Goal: Information Seeking & Learning: Learn about a topic

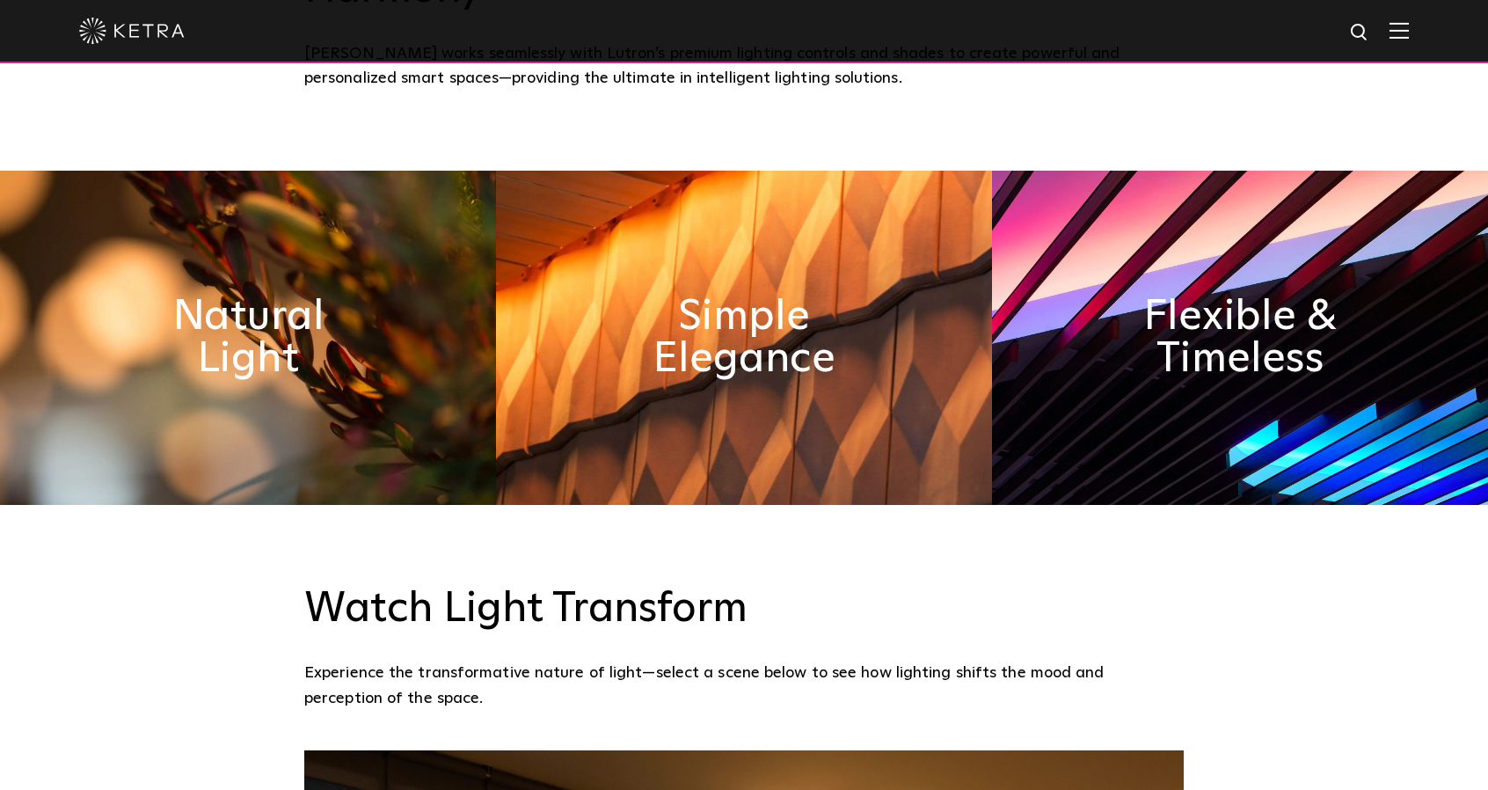
scroll to position [879, 0]
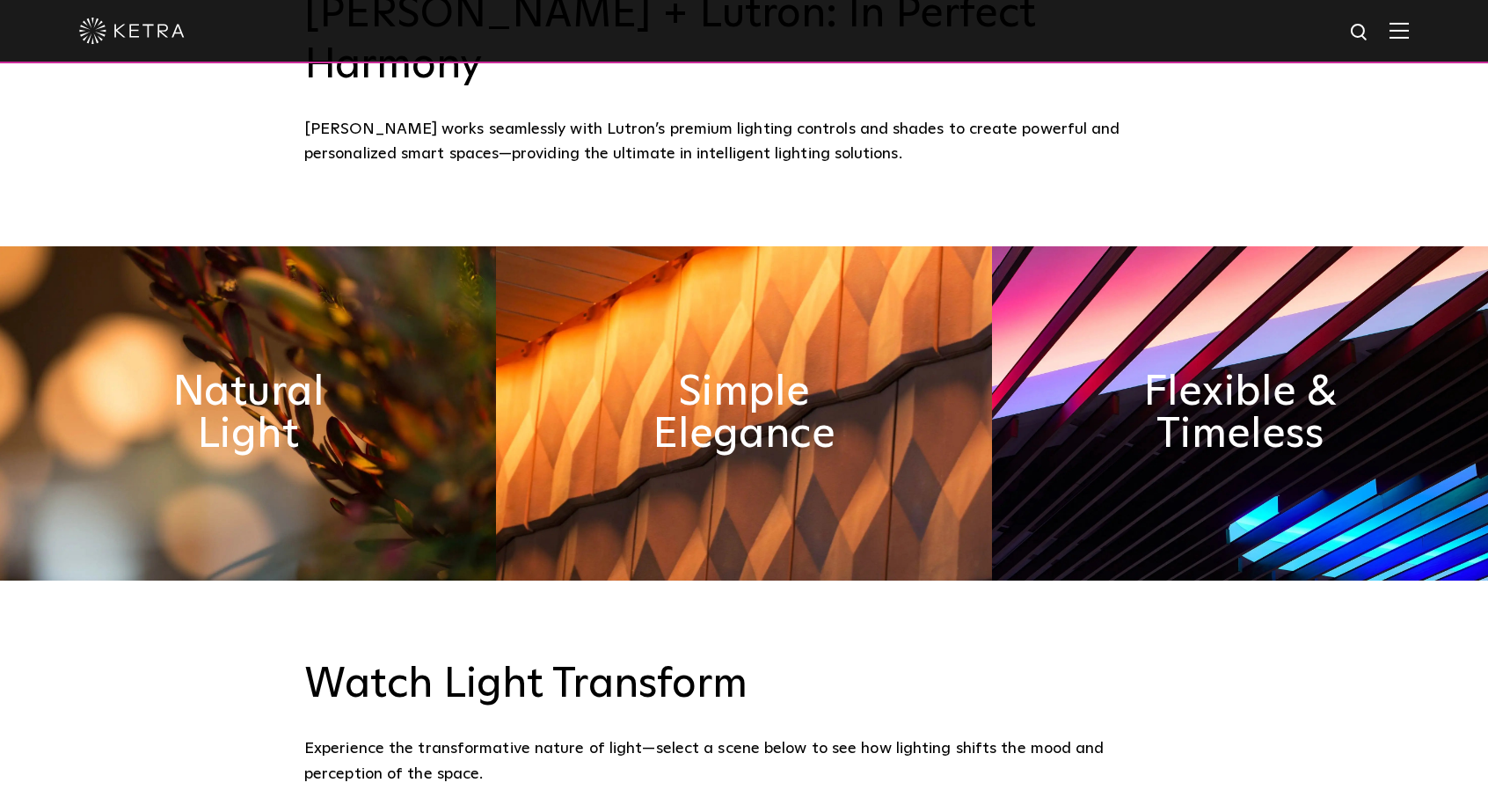
click at [1398, 25] on div at bounding box center [743, 31] width 1329 height 62
click at [1408, 26] on img at bounding box center [1398, 30] width 19 height 17
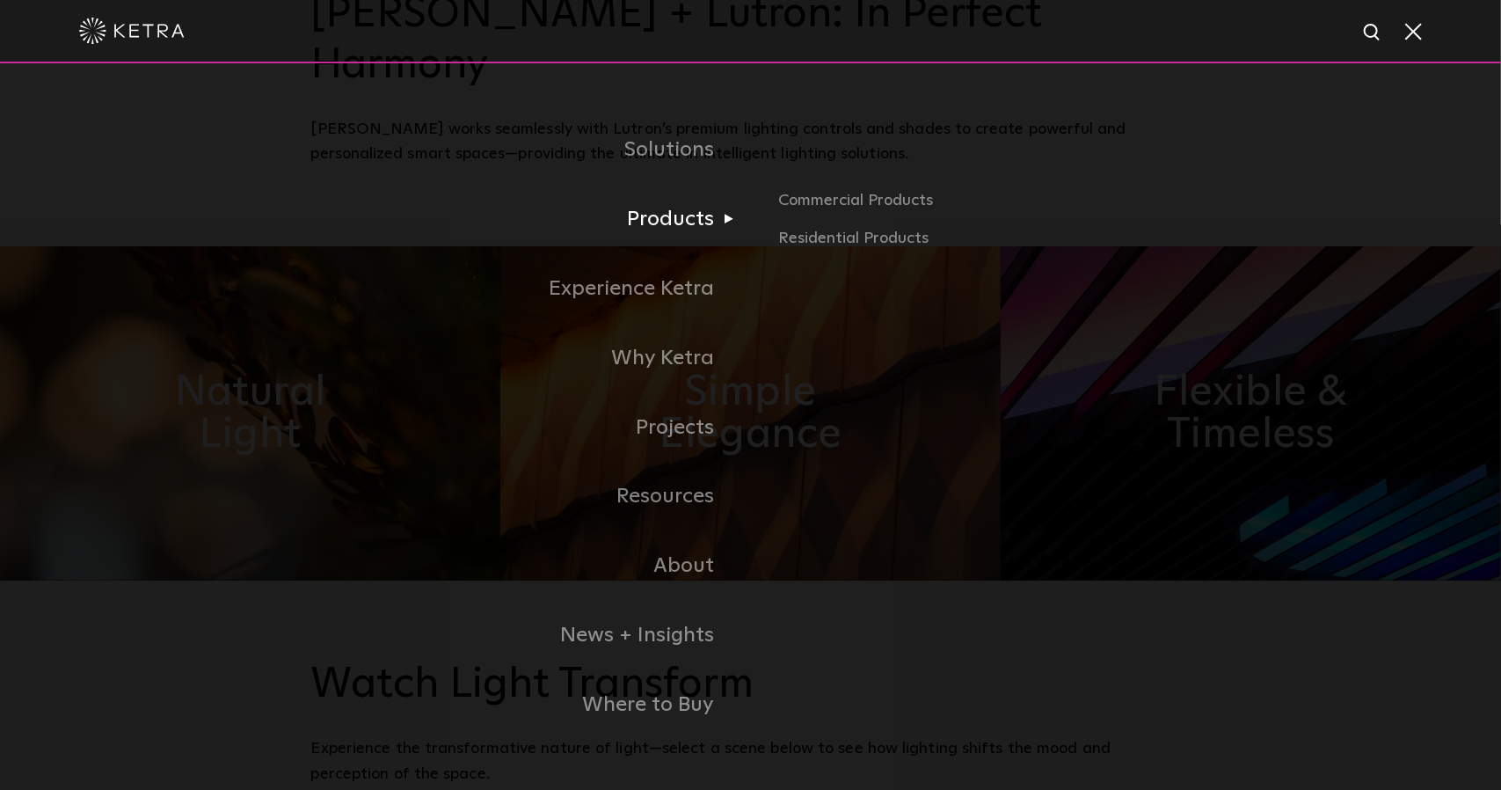
click at [680, 226] on link "Products" at bounding box center [531, 219] width 440 height 69
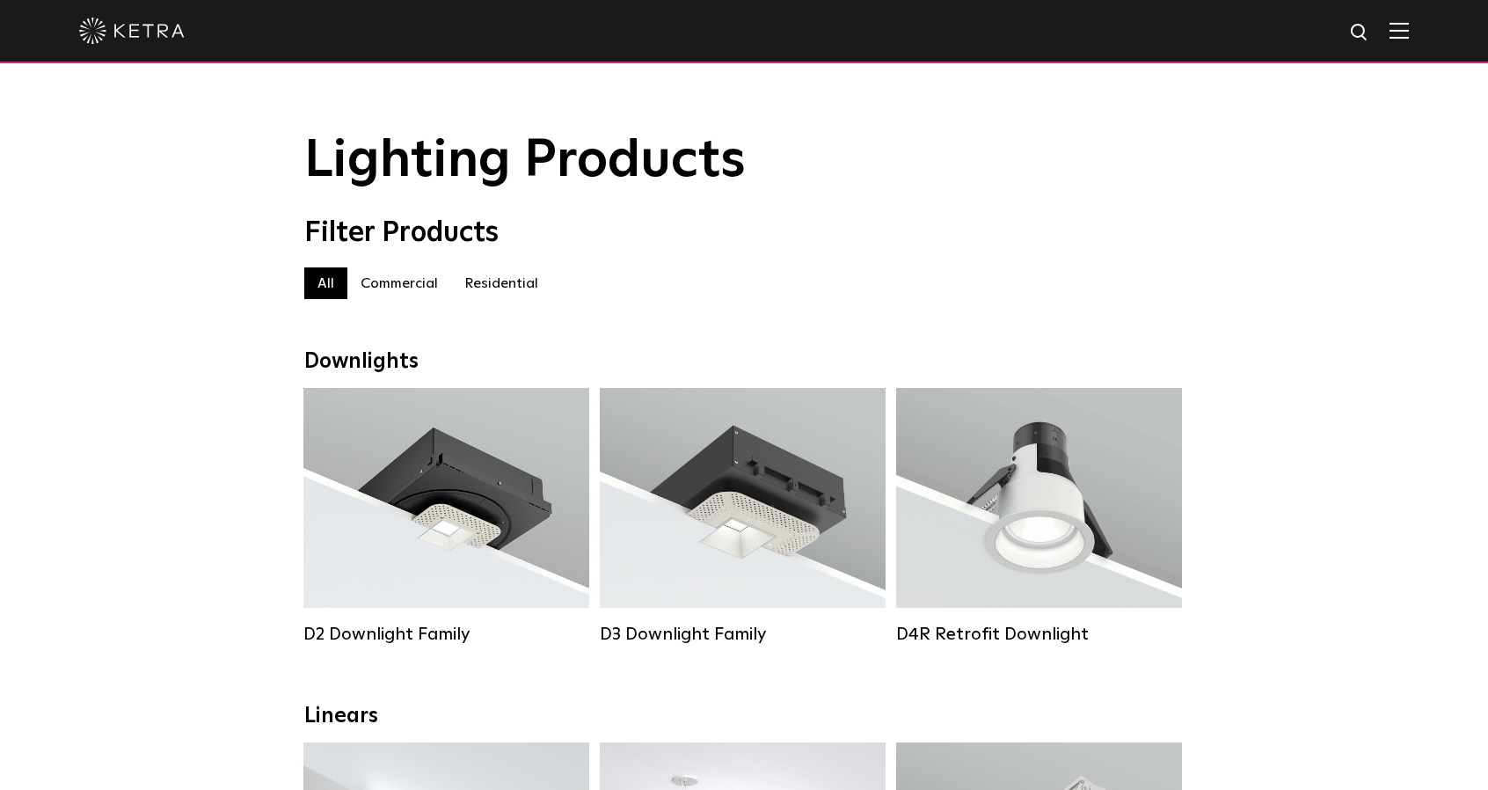
click at [405, 294] on label "Commercial" at bounding box center [399, 283] width 104 height 32
click at [410, 280] on label "Commercial" at bounding box center [399, 283] width 104 height 32
click at [327, 286] on label "All" at bounding box center [325, 283] width 43 height 32
click at [404, 287] on label "Commercial" at bounding box center [399, 283] width 104 height 32
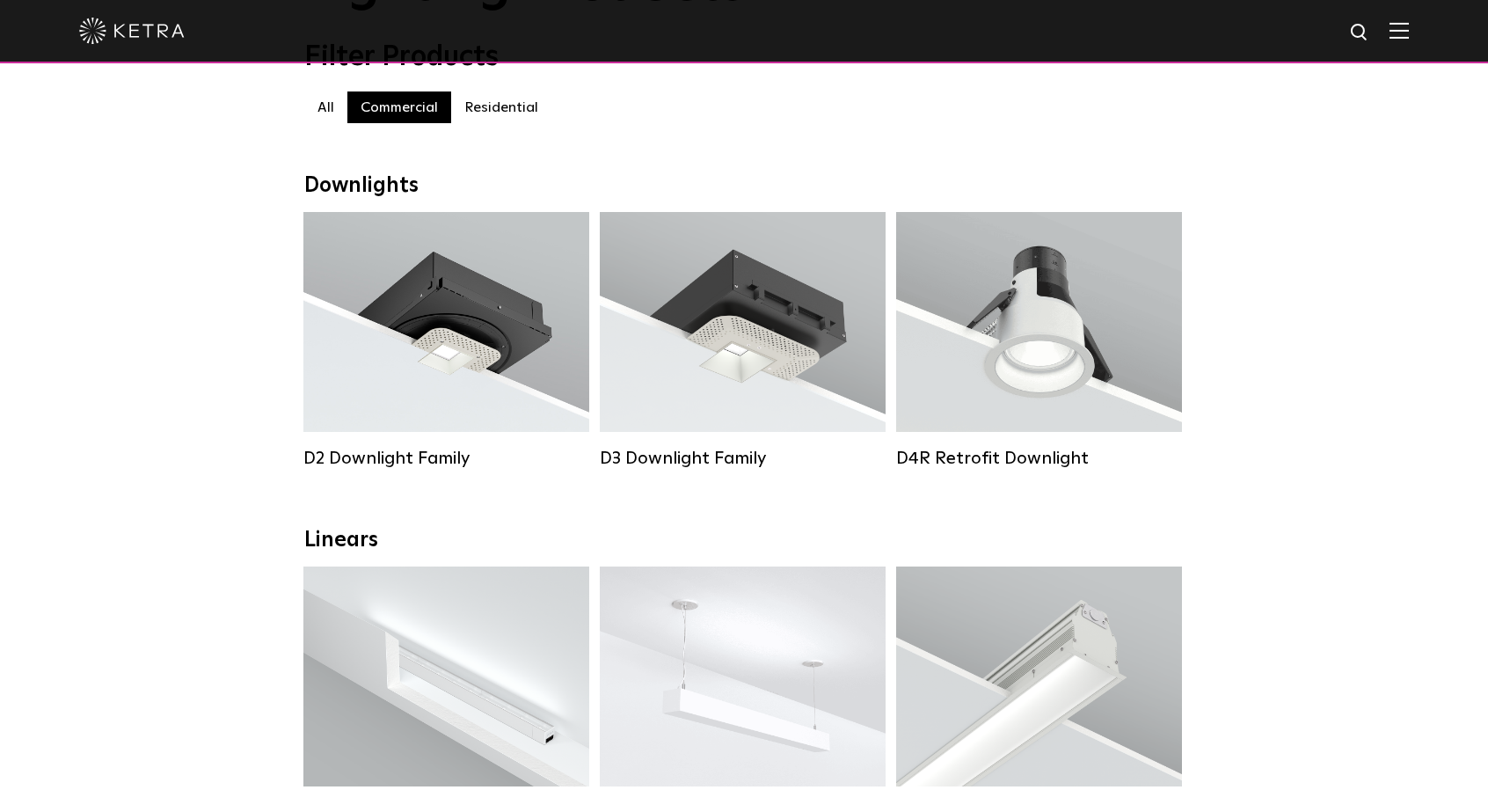
scroll to position [440, 0]
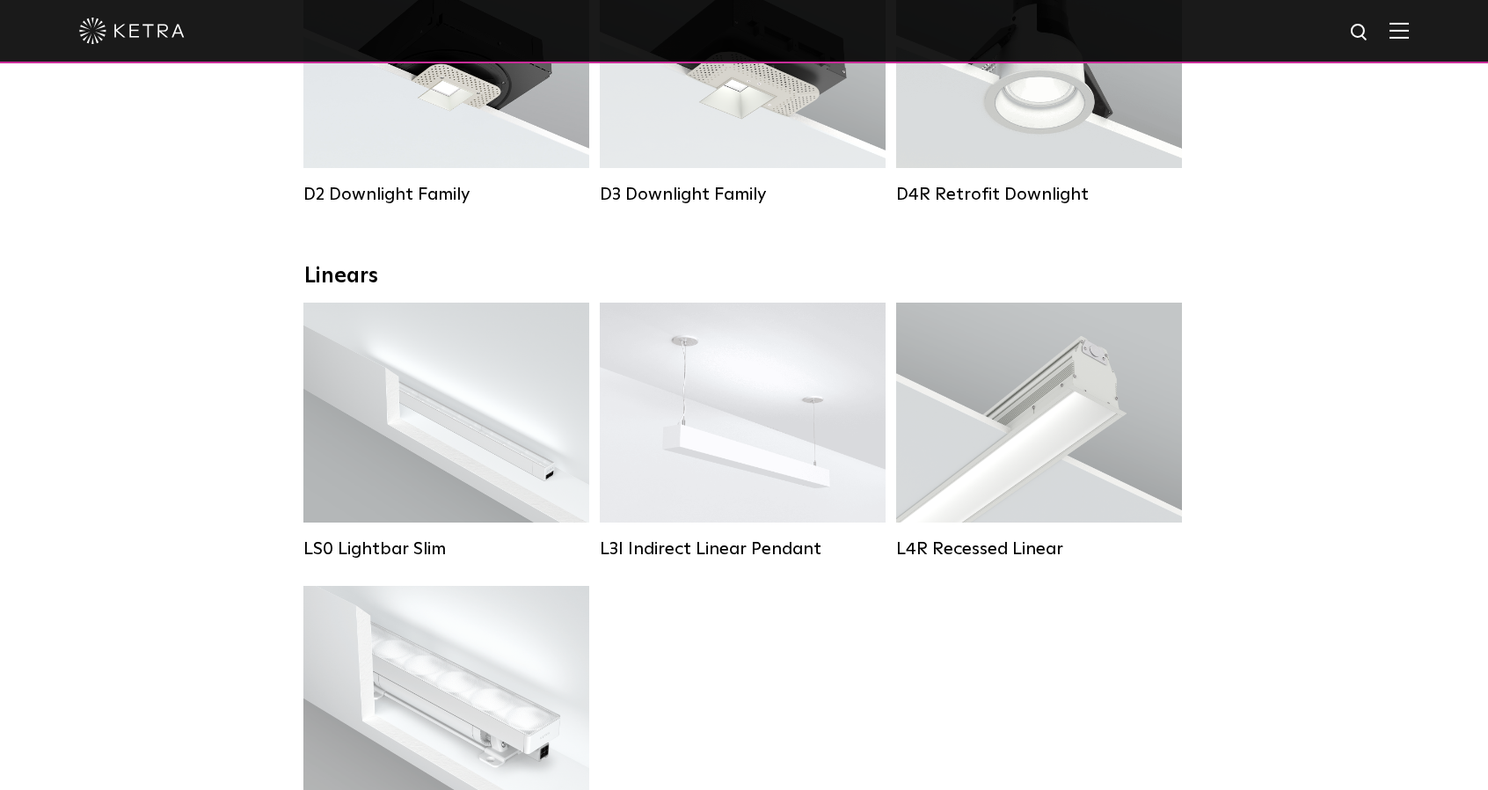
click at [1408, 37] on img at bounding box center [1398, 30] width 19 height 17
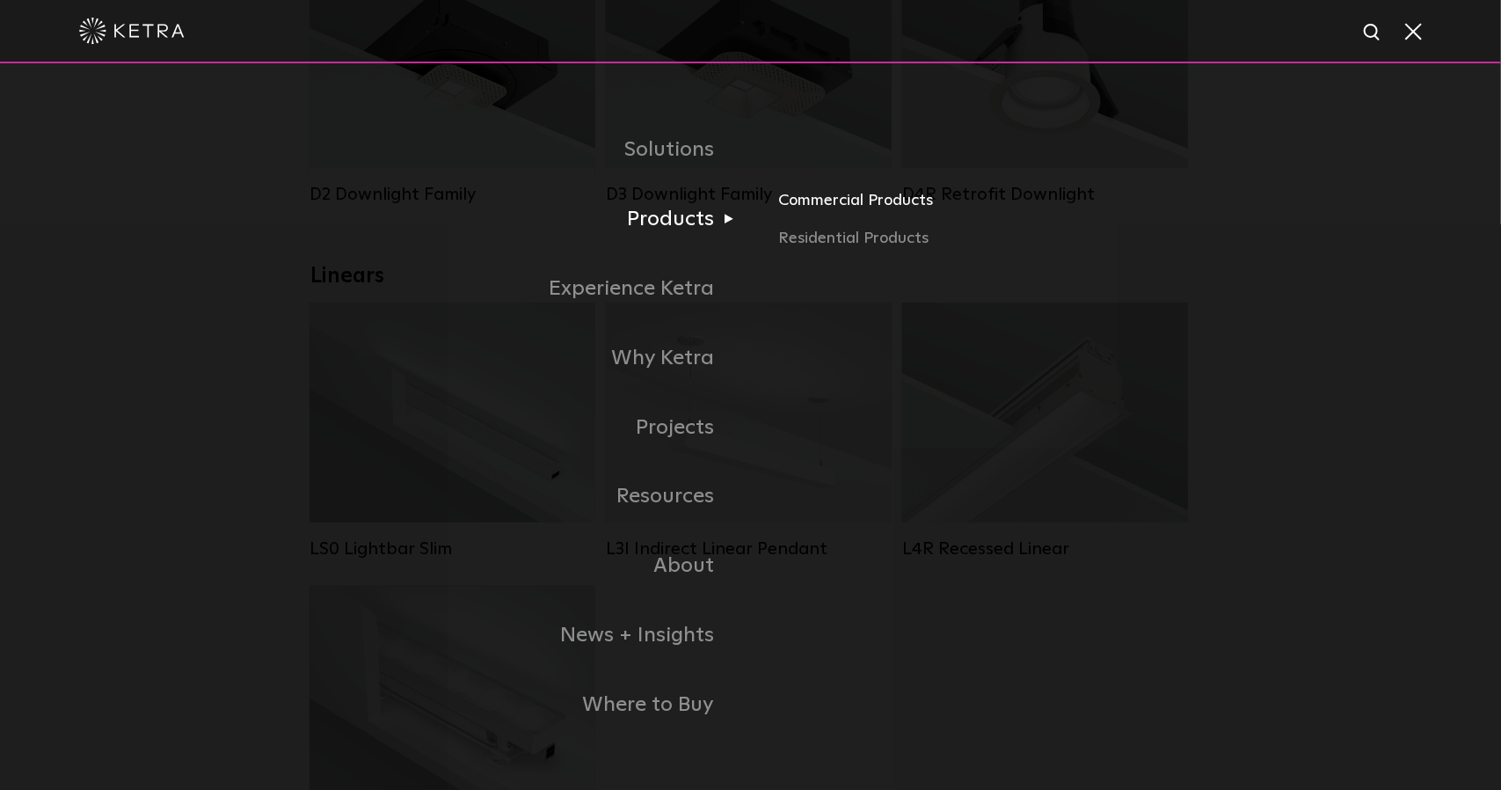
click at [823, 207] on link "Commercial Products" at bounding box center [983, 206] width 411 height 39
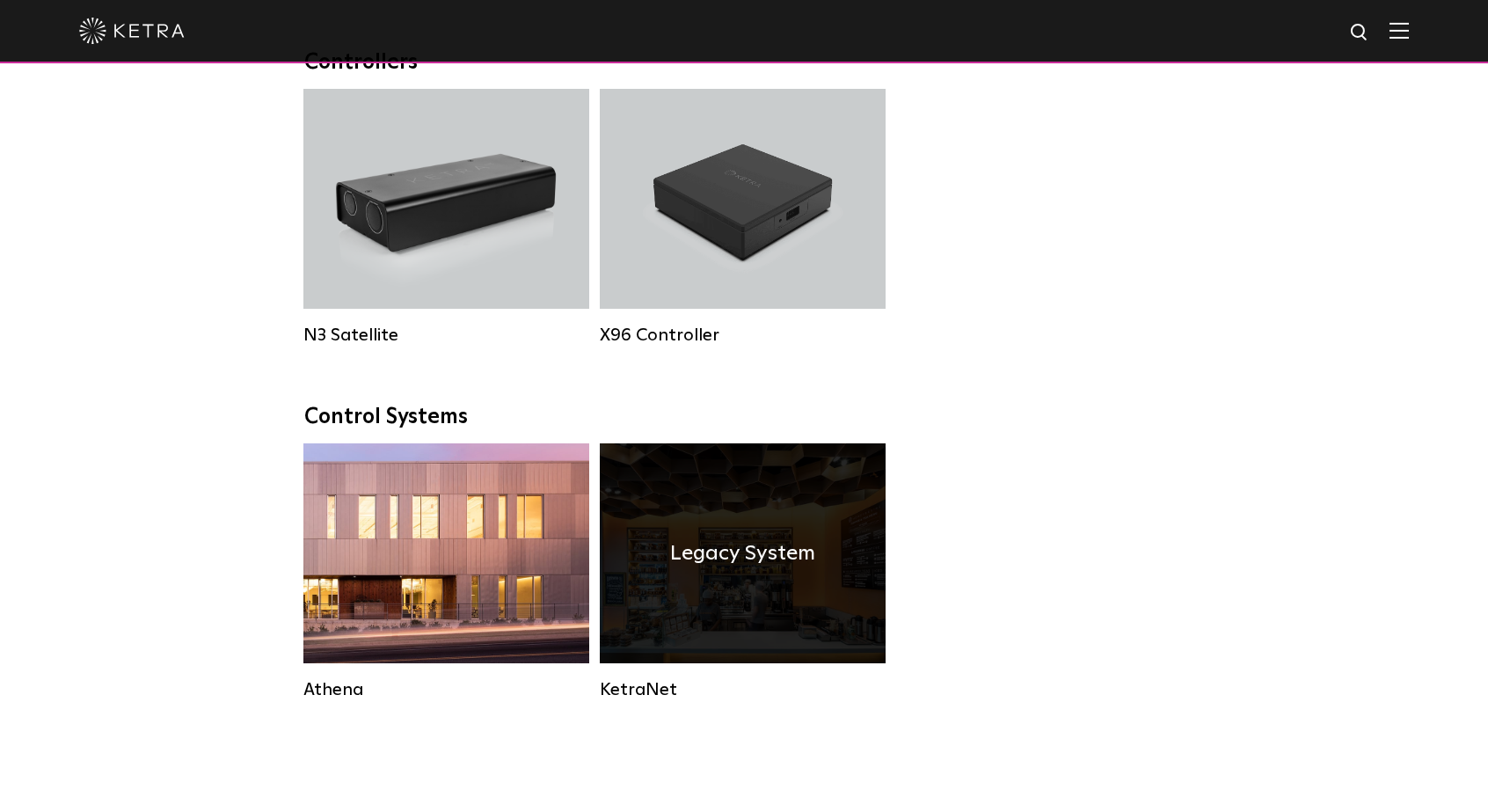
scroll to position [2442, 0]
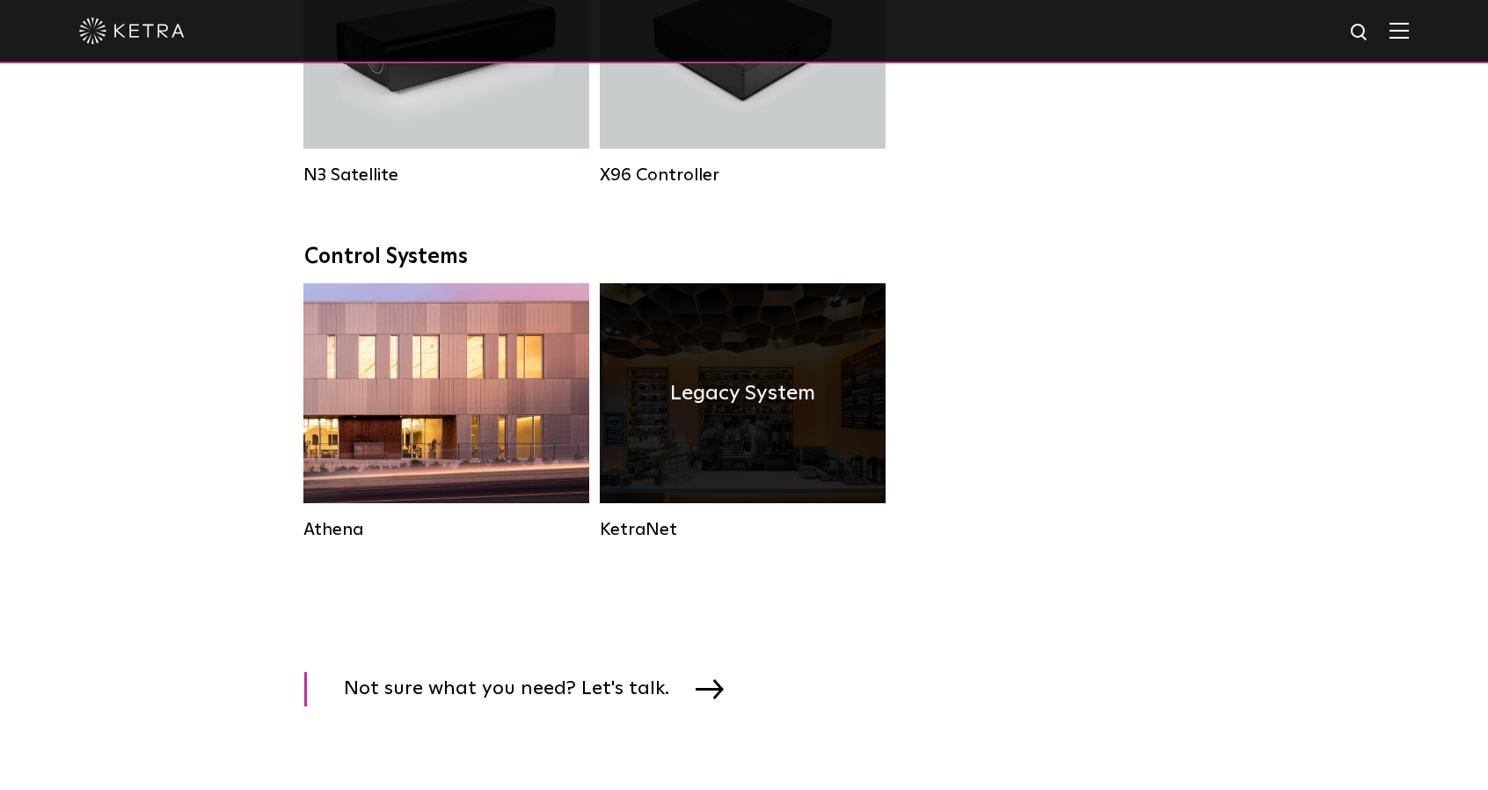
click at [644, 503] on div "Legacy System" at bounding box center [743, 393] width 286 height 220
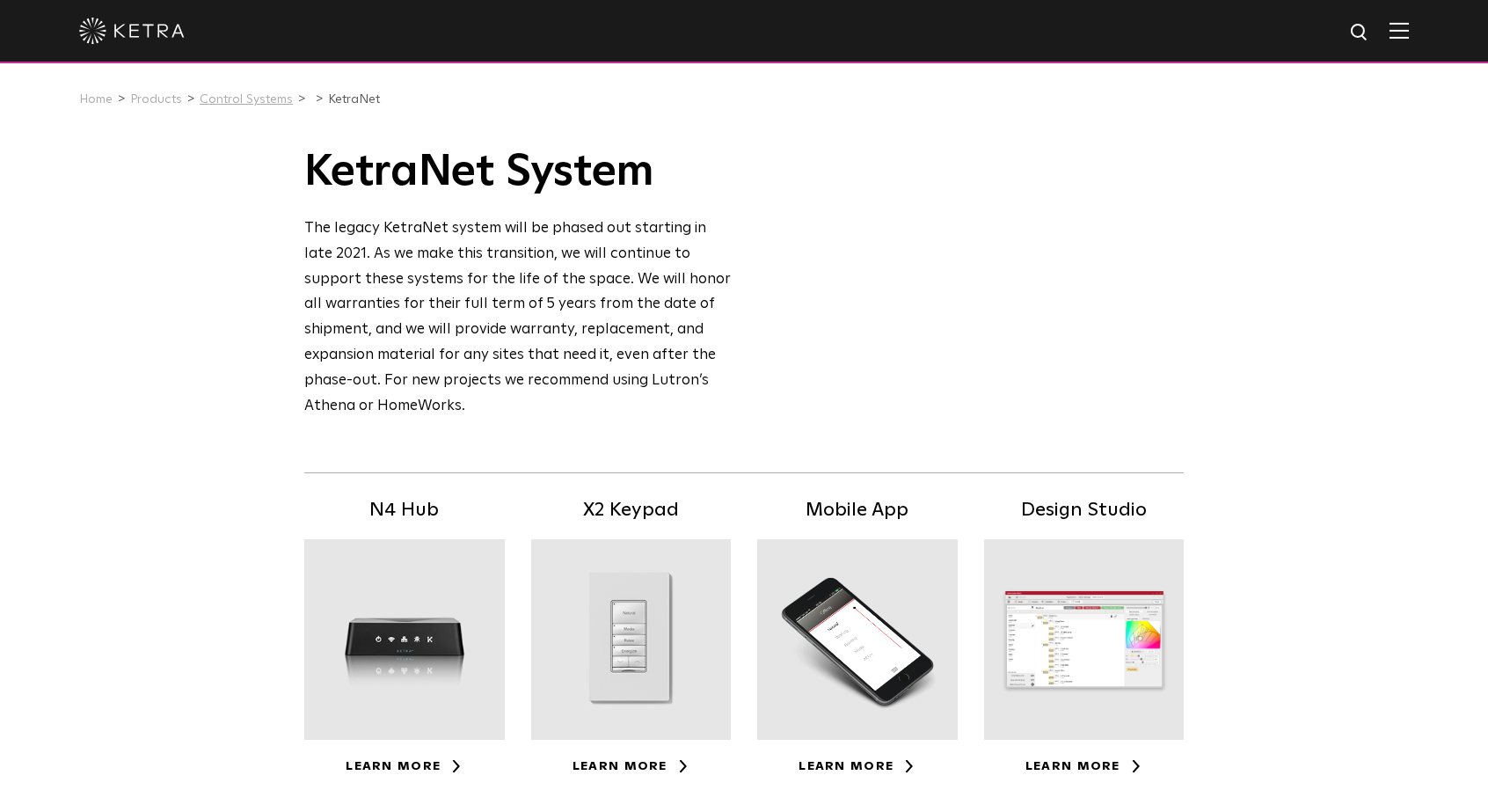
click at [237, 94] on link "Control Systems" at bounding box center [246, 99] width 93 height 12
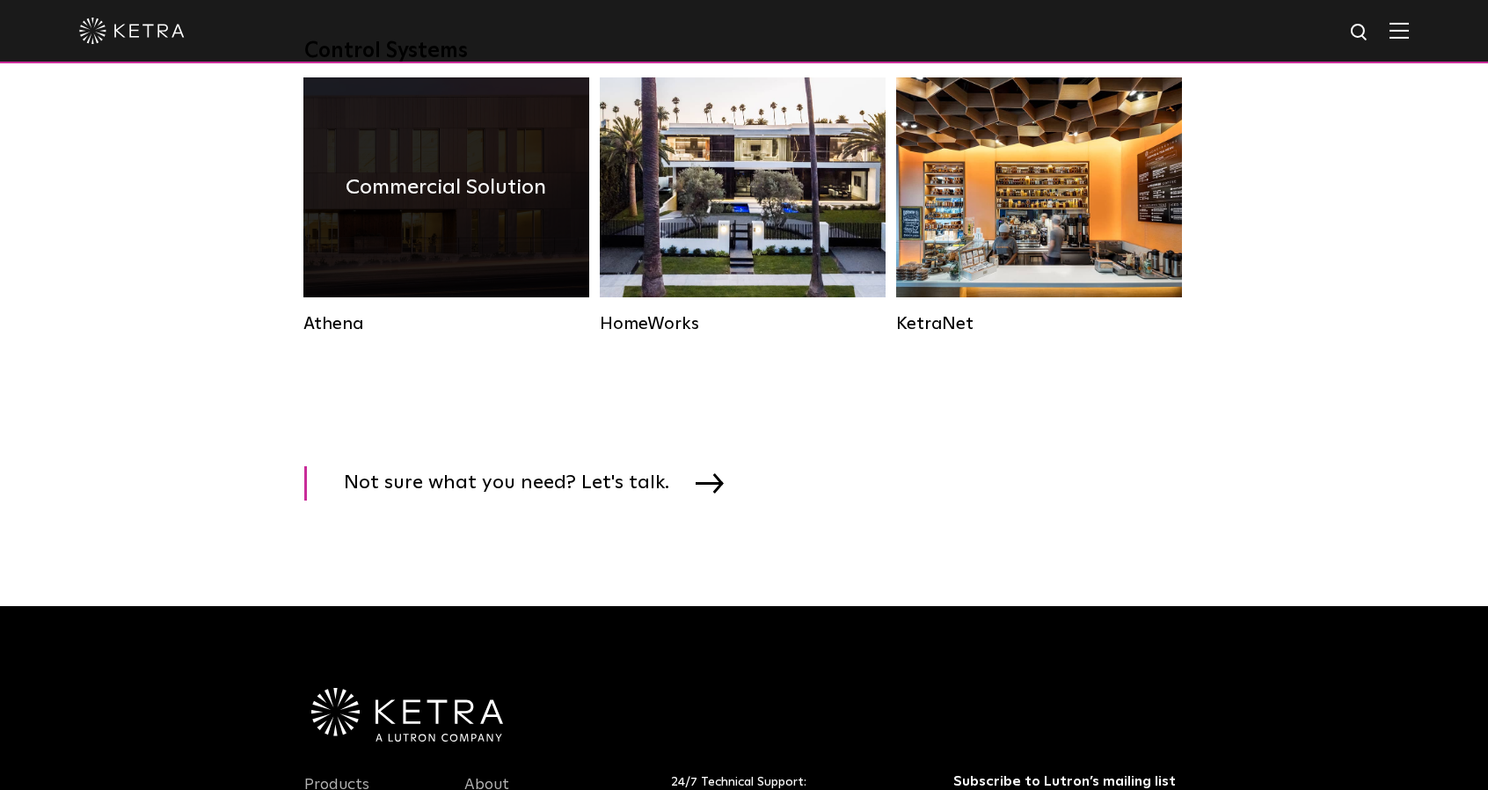
click at [338, 334] on div "Athena" at bounding box center [446, 323] width 286 height 21
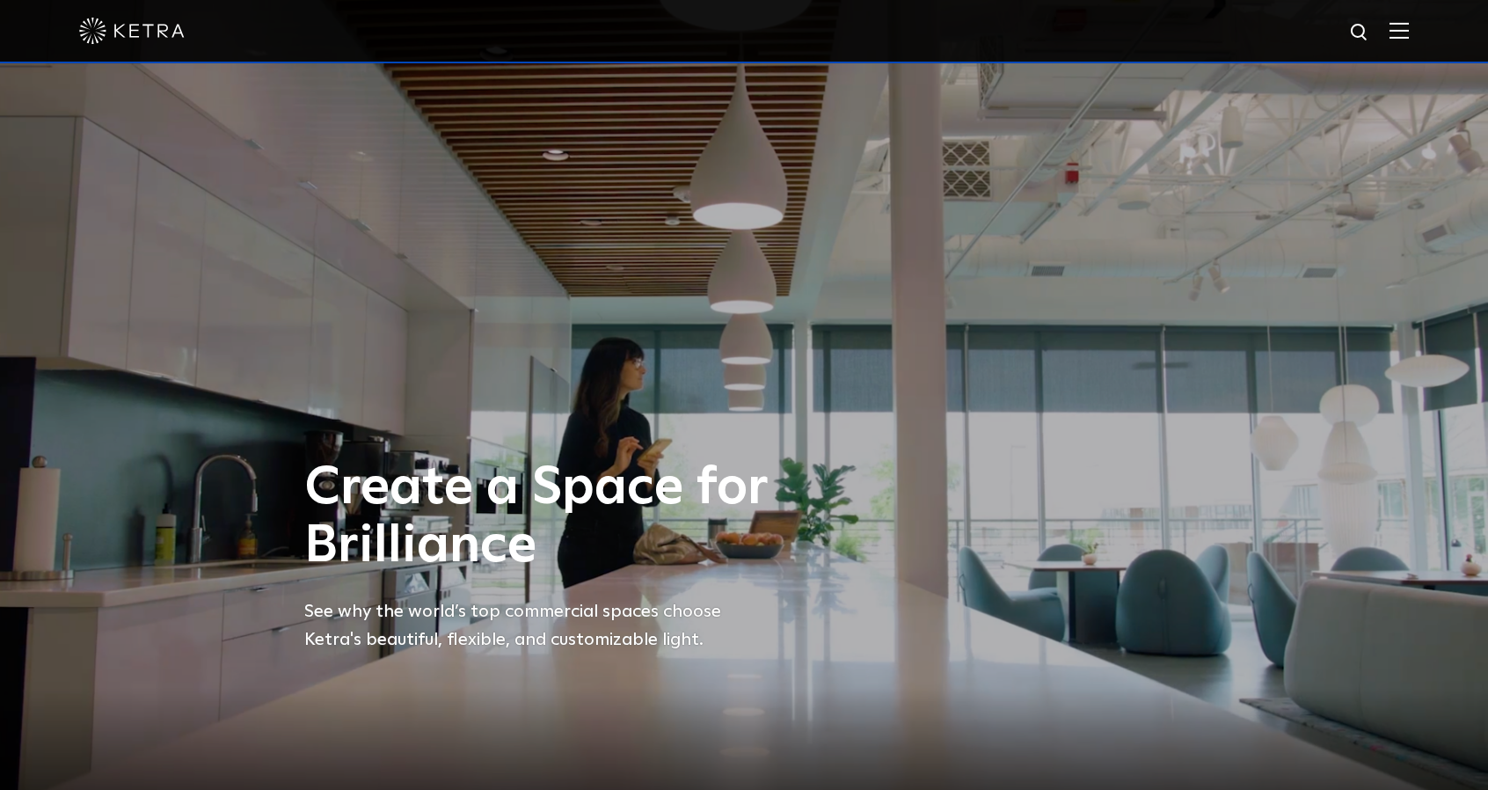
click at [1397, 35] on div at bounding box center [743, 31] width 1329 height 62
click at [1408, 32] on img at bounding box center [1398, 30] width 19 height 17
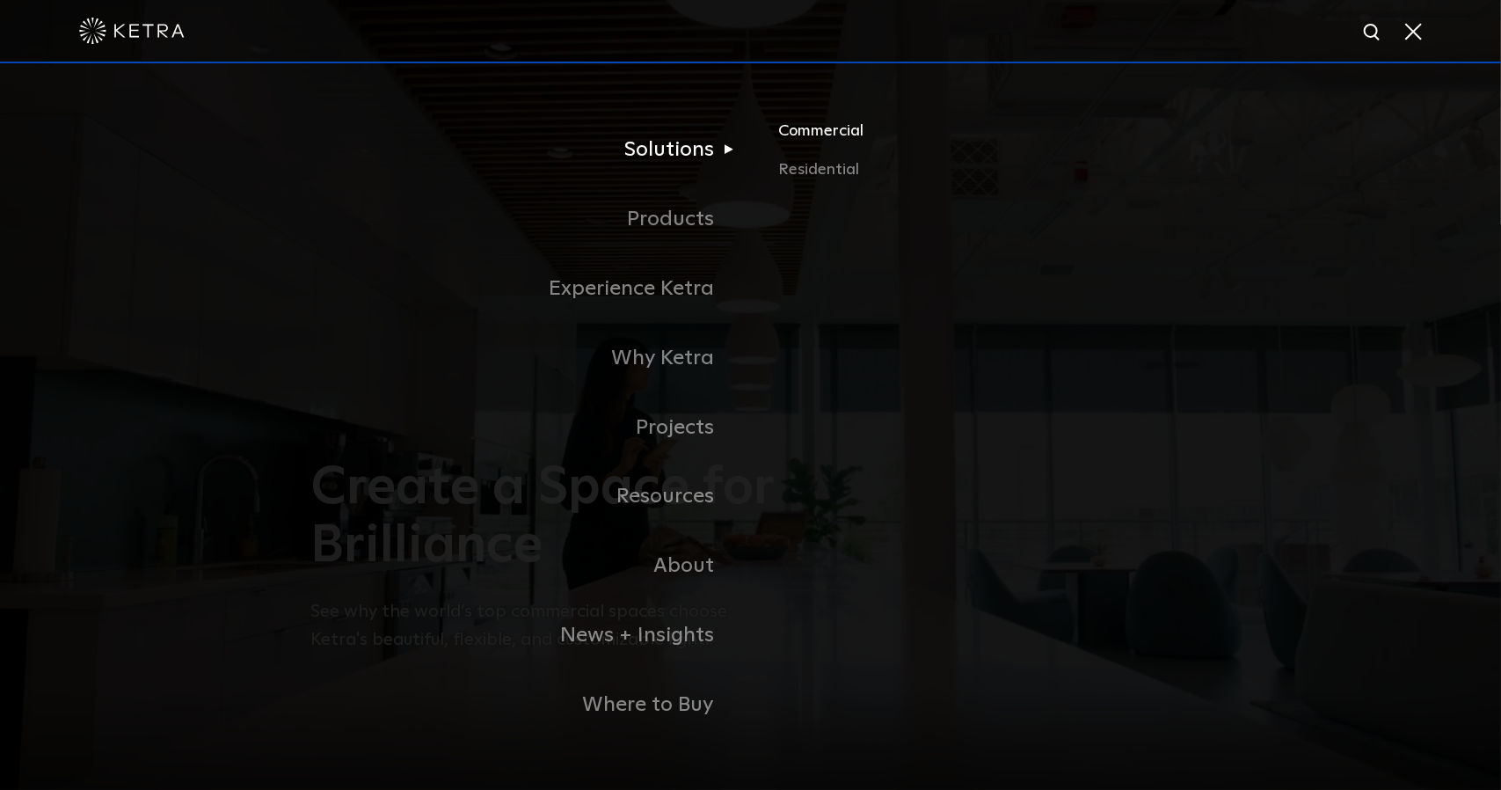
click at [815, 141] on link "Commercial" at bounding box center [983, 138] width 411 height 39
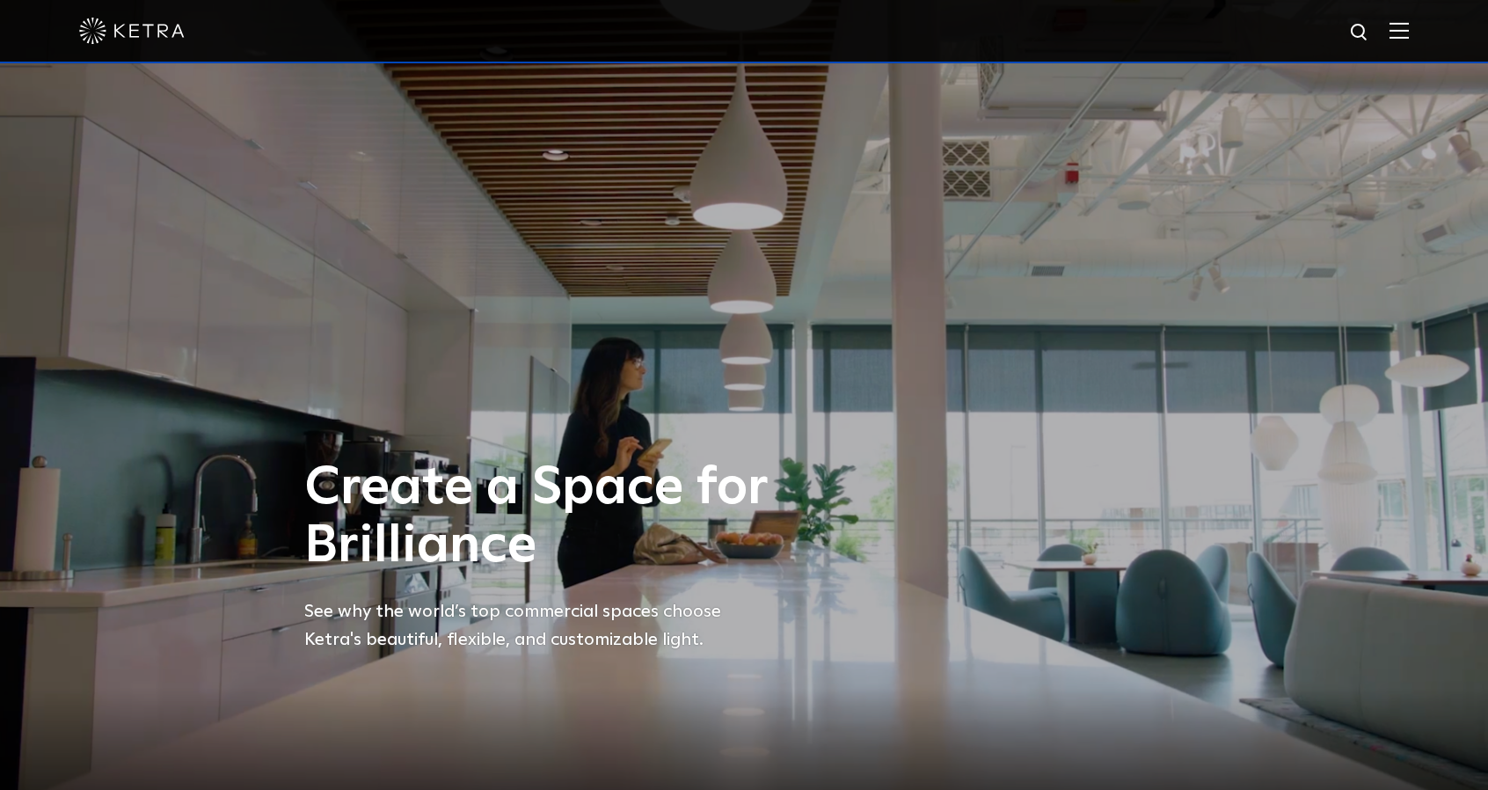
click at [1408, 27] on img at bounding box center [1398, 30] width 19 height 17
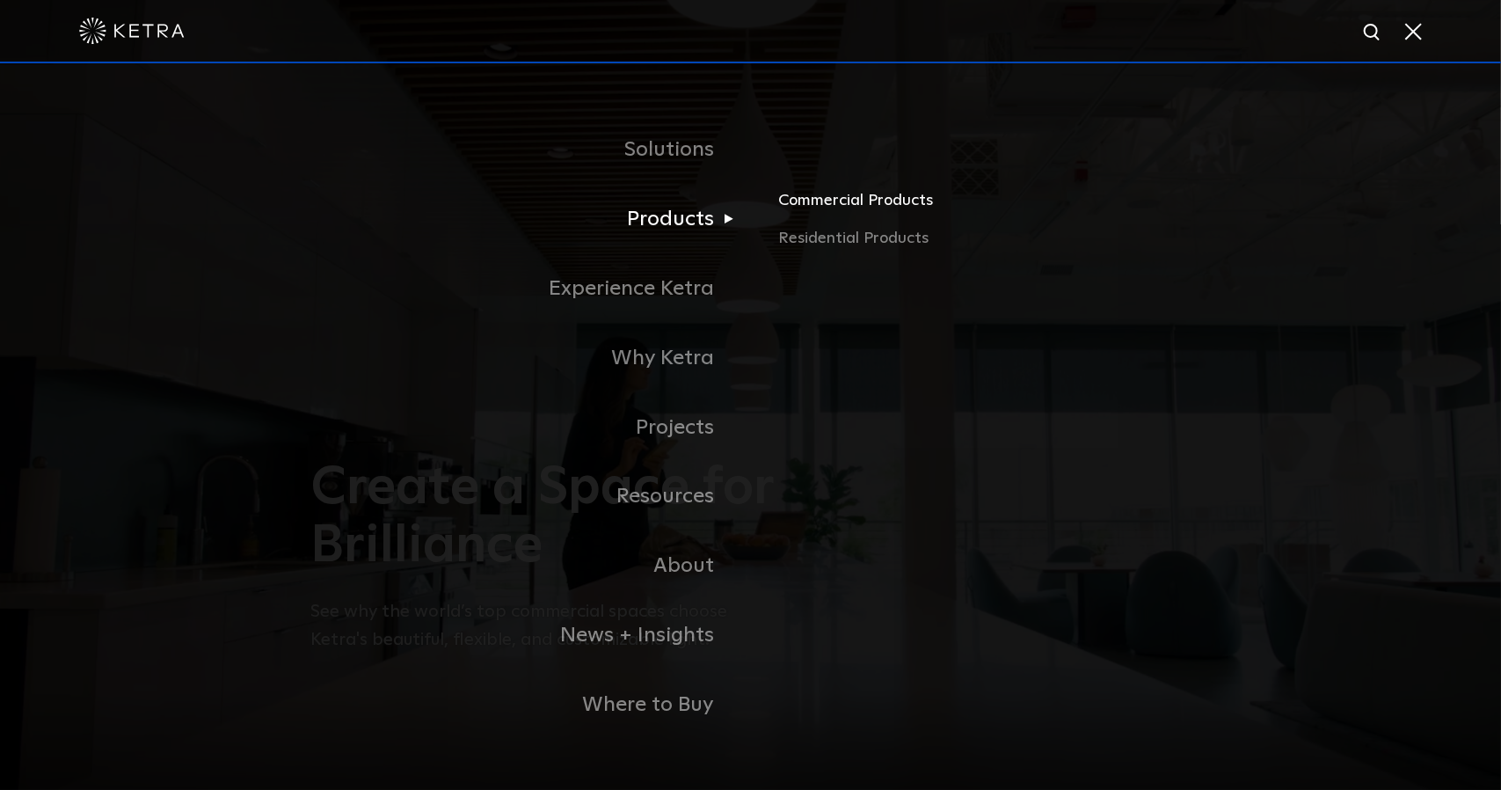
click at [858, 199] on link "Commercial Products" at bounding box center [983, 206] width 411 height 39
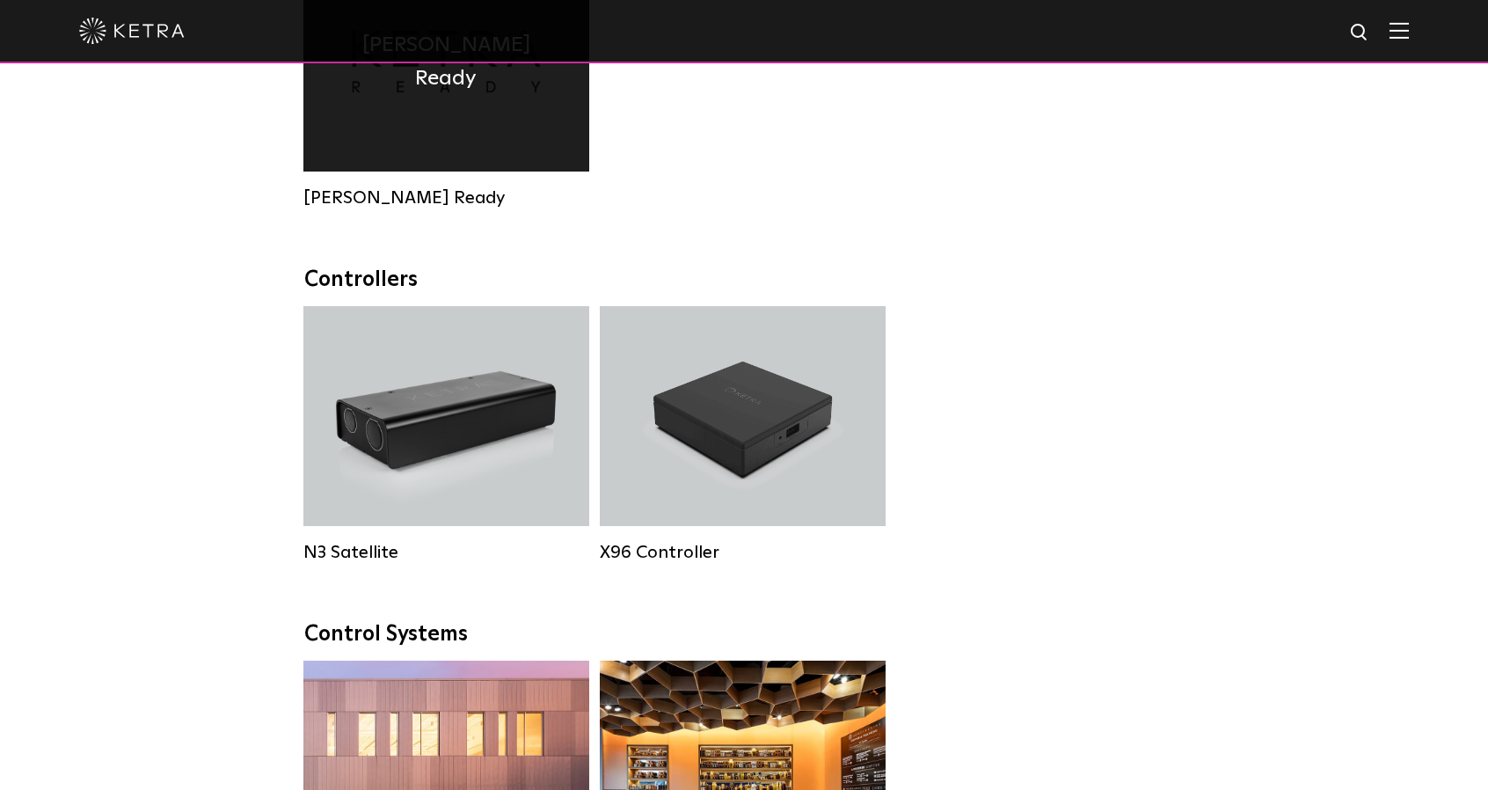
scroll to position [2110, 0]
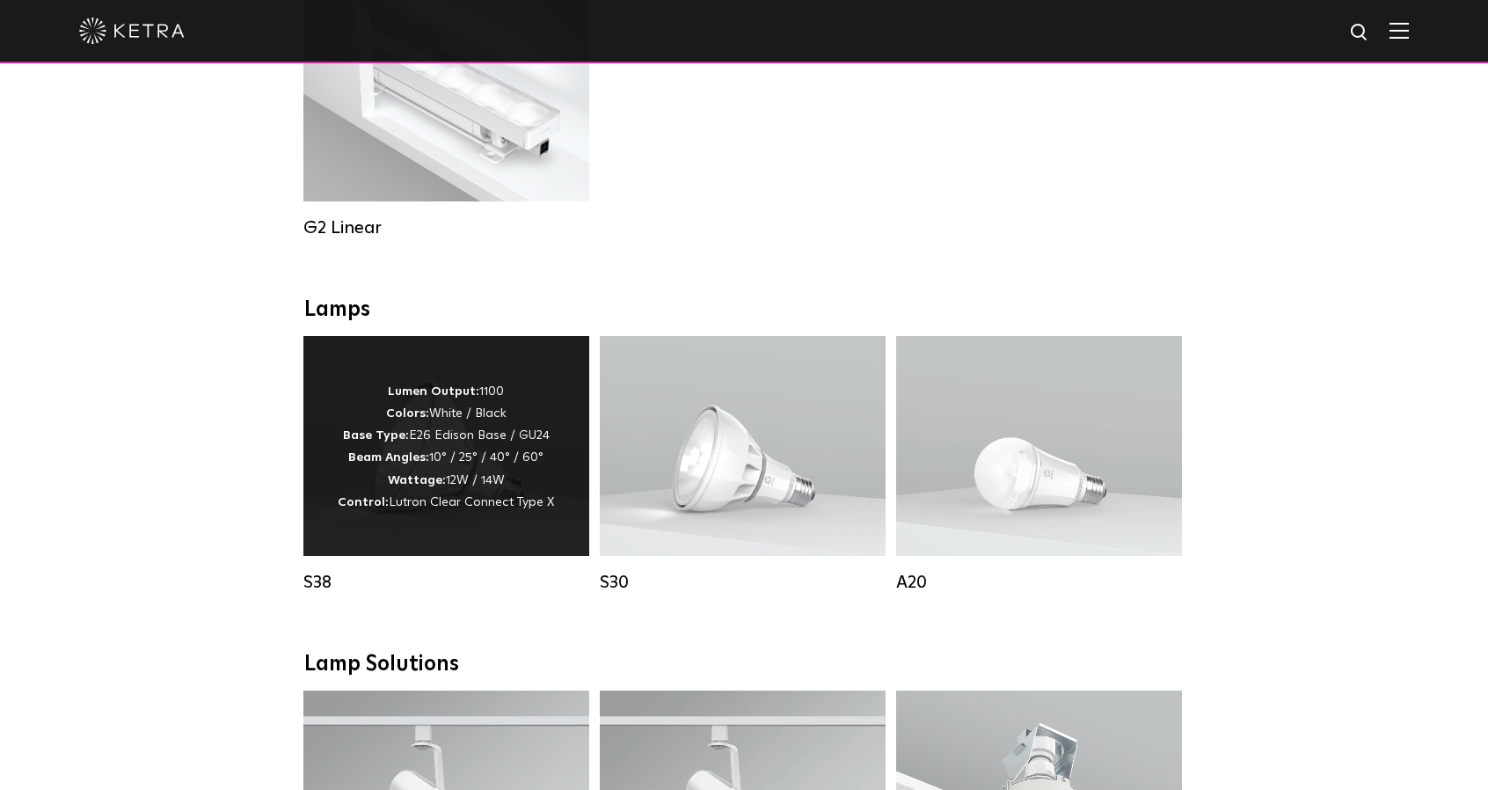
scroll to position [1143, 0]
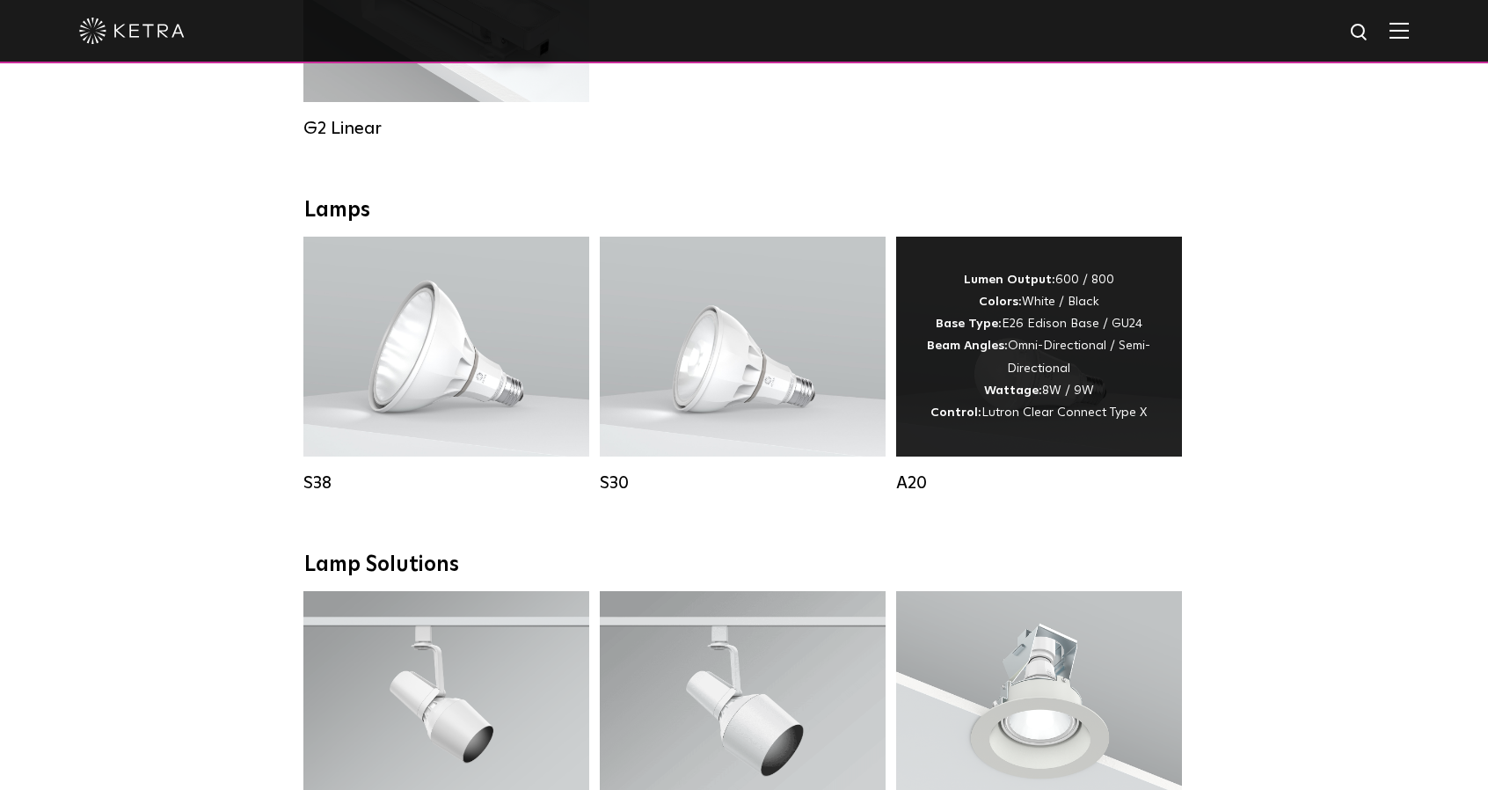
click at [1037, 361] on div "Lumen Output: 600 / 800 Colors: White / Black Base Type: E26 Edison Base / GU24…" at bounding box center [1038, 346] width 233 height 155
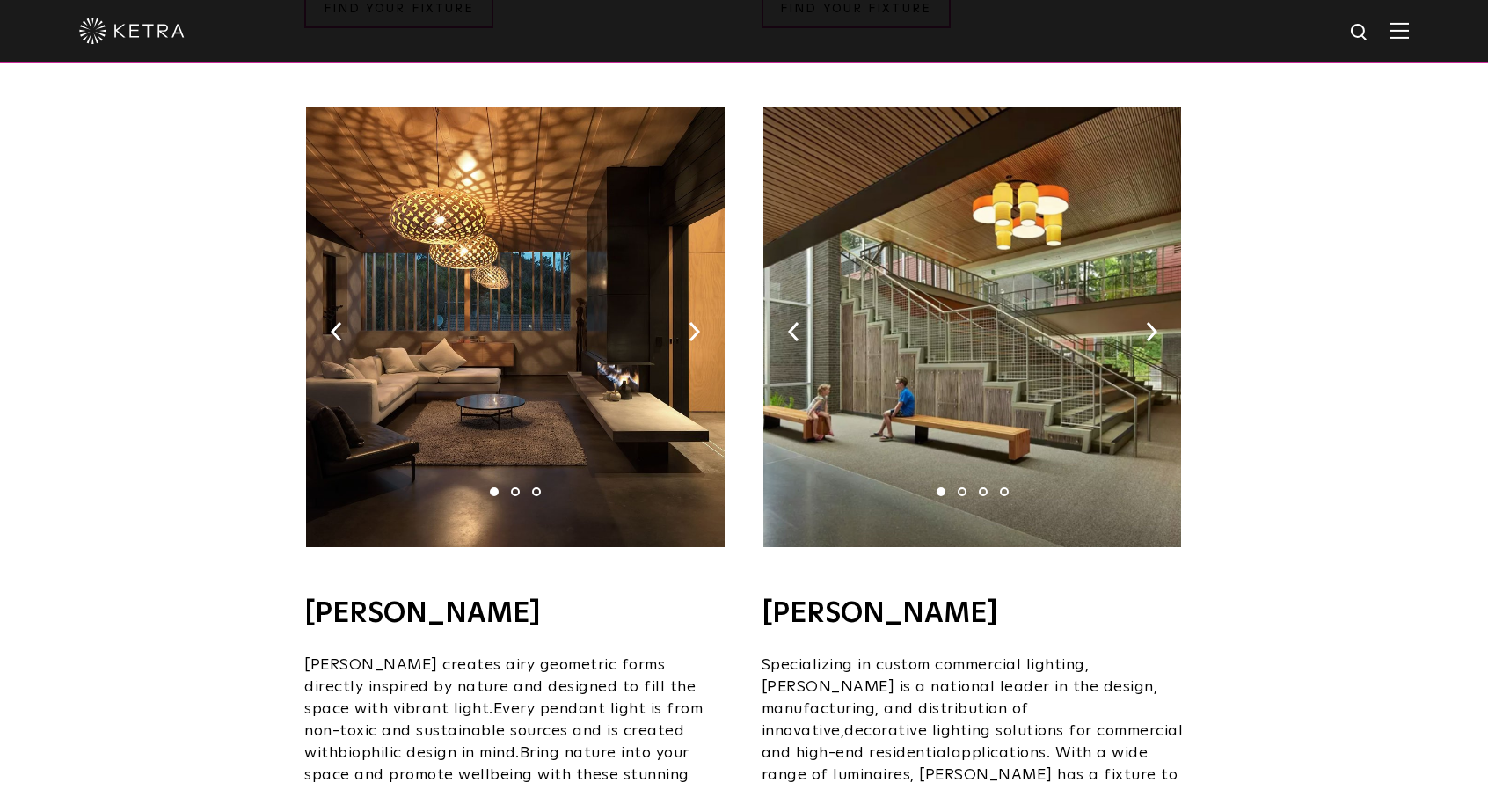
scroll to position [1231, 0]
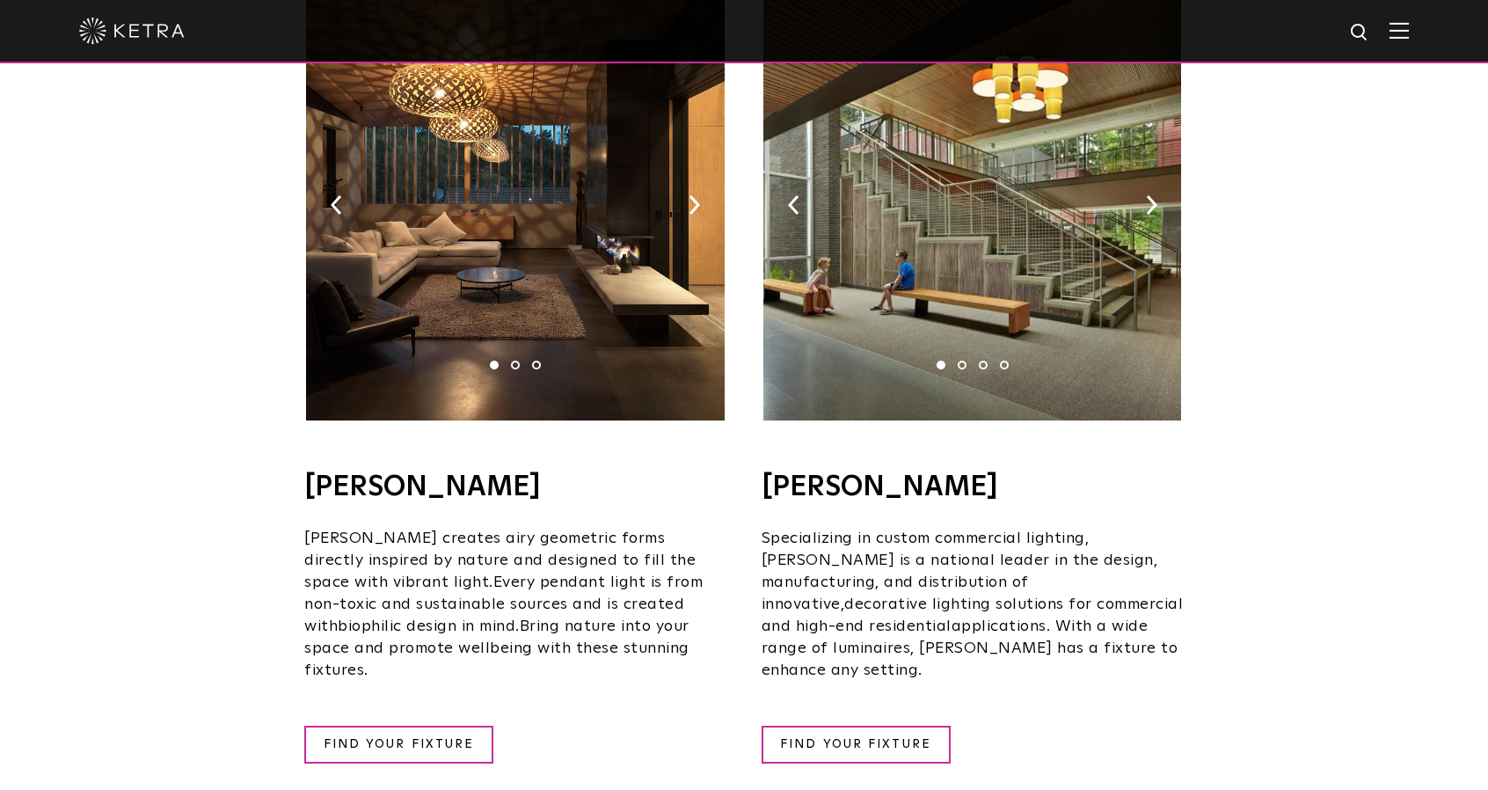
click at [223, 365] on div "Ketra Ready Solutions Say hello to a curated selection of decorative fixtures t…" at bounding box center [744, 666] width 1488 height 3795
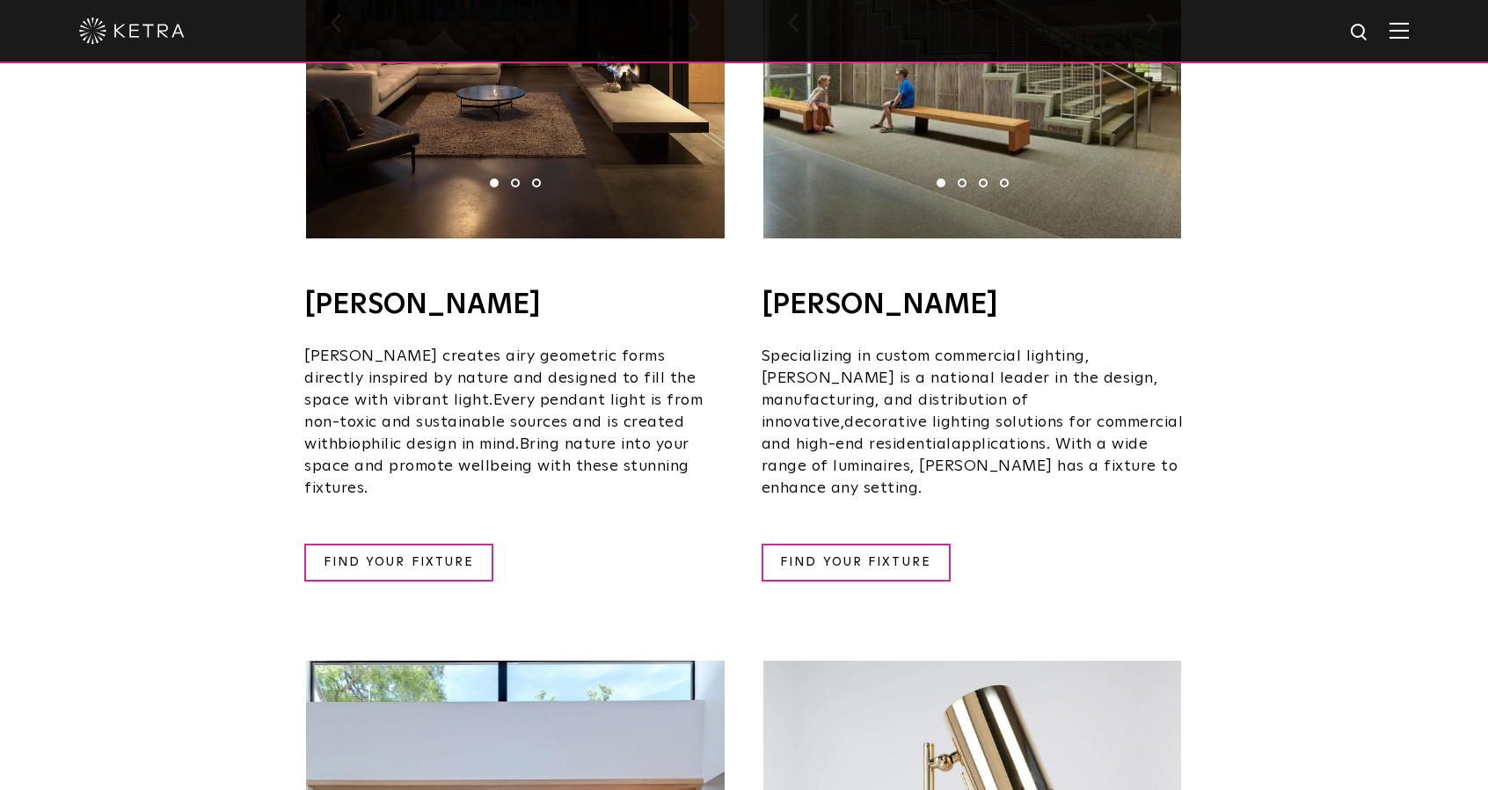
scroll to position [1319, 0]
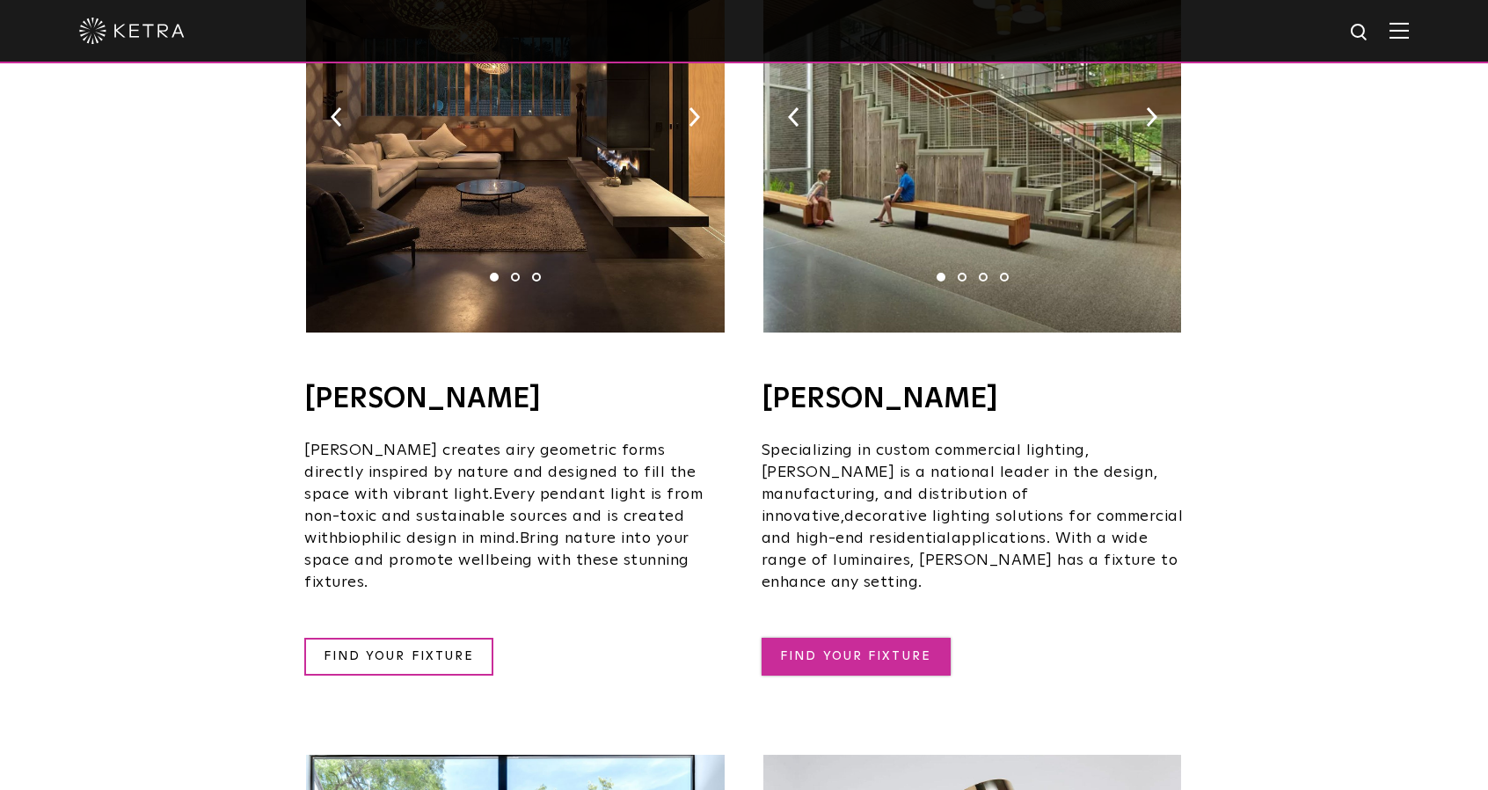
click at [883, 637] on link "FIND YOUR FIXTURE" at bounding box center [855, 656] width 189 height 38
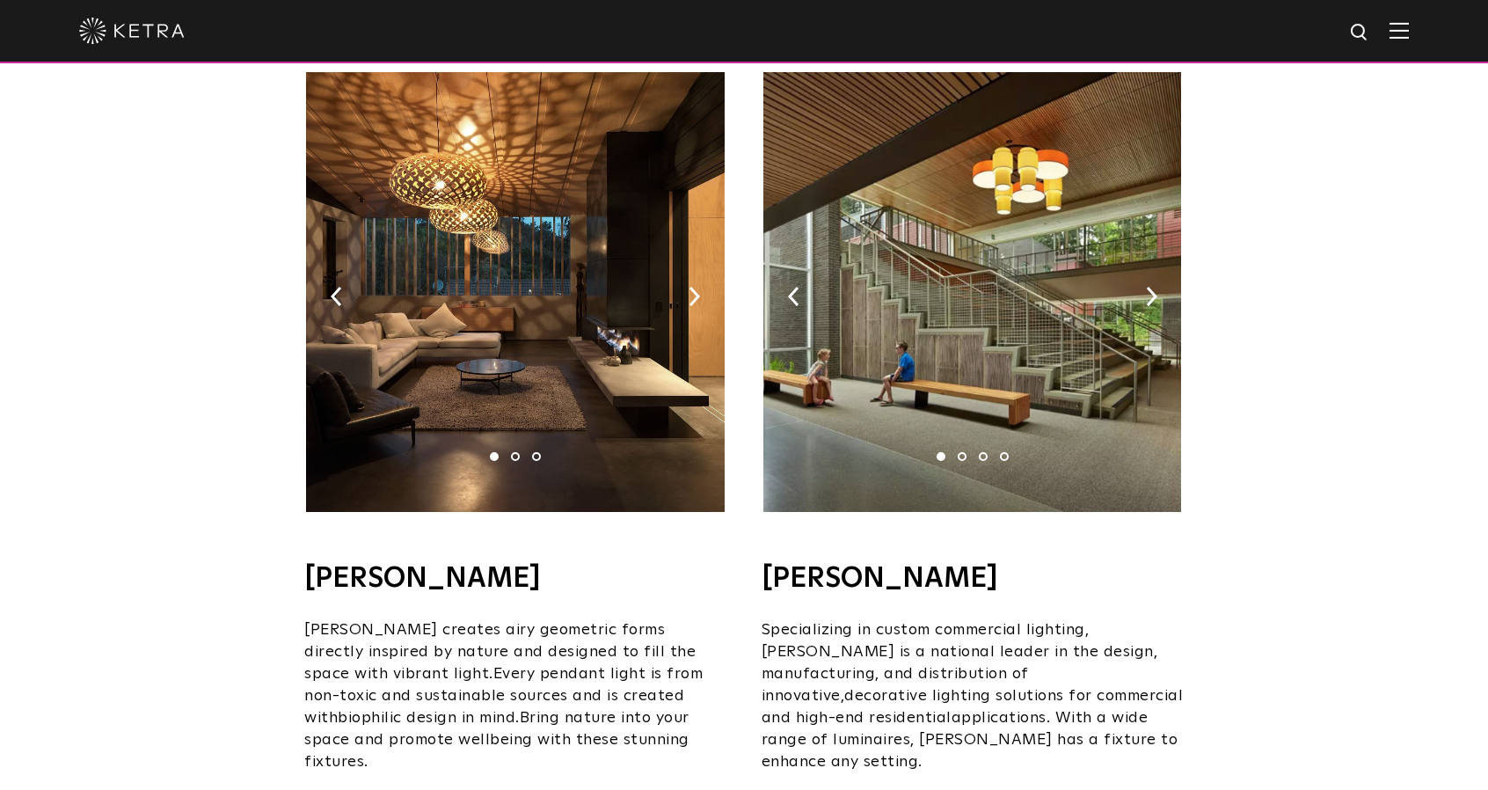
scroll to position [1143, 0]
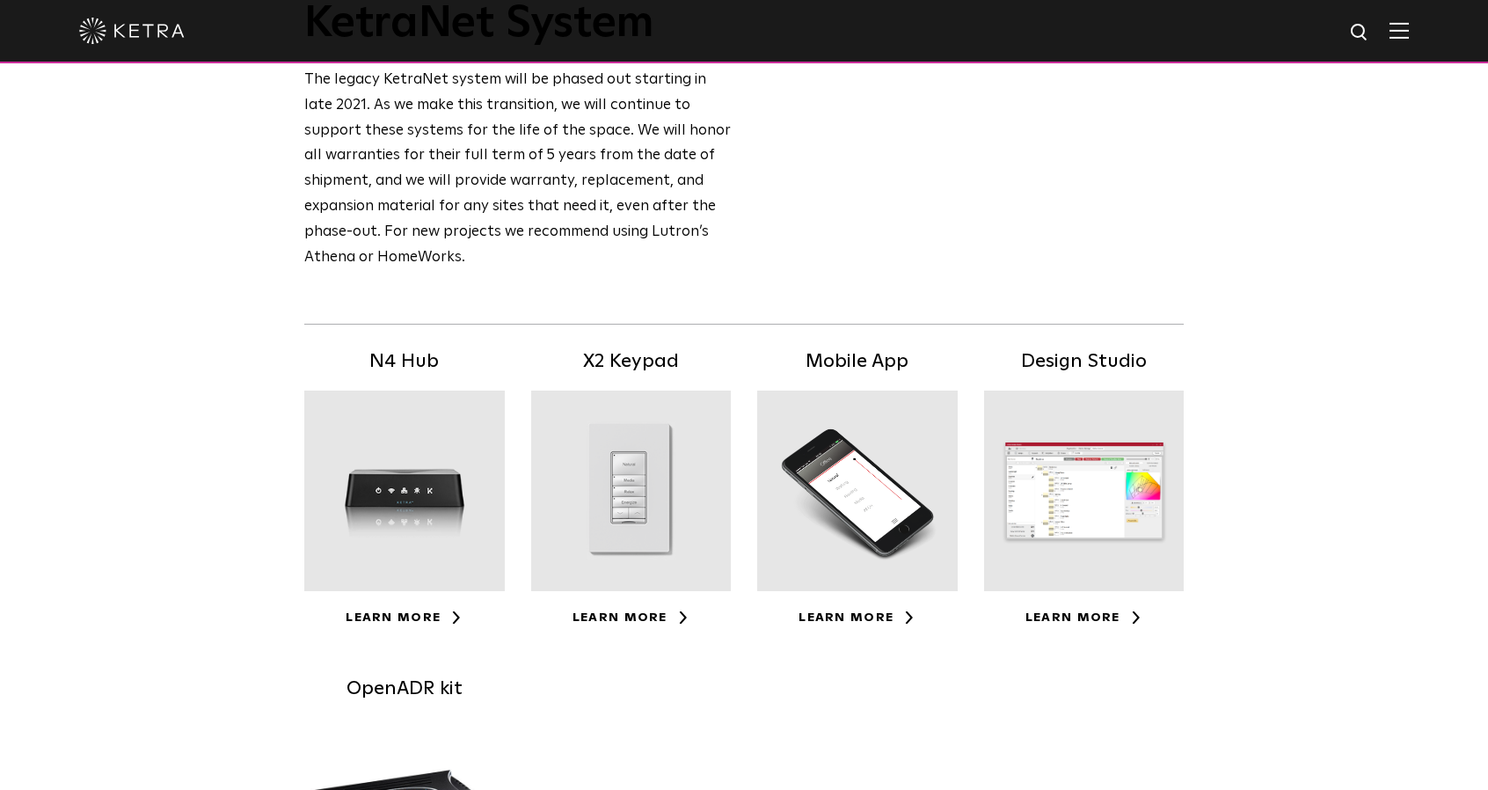
scroll to position [176, 0]
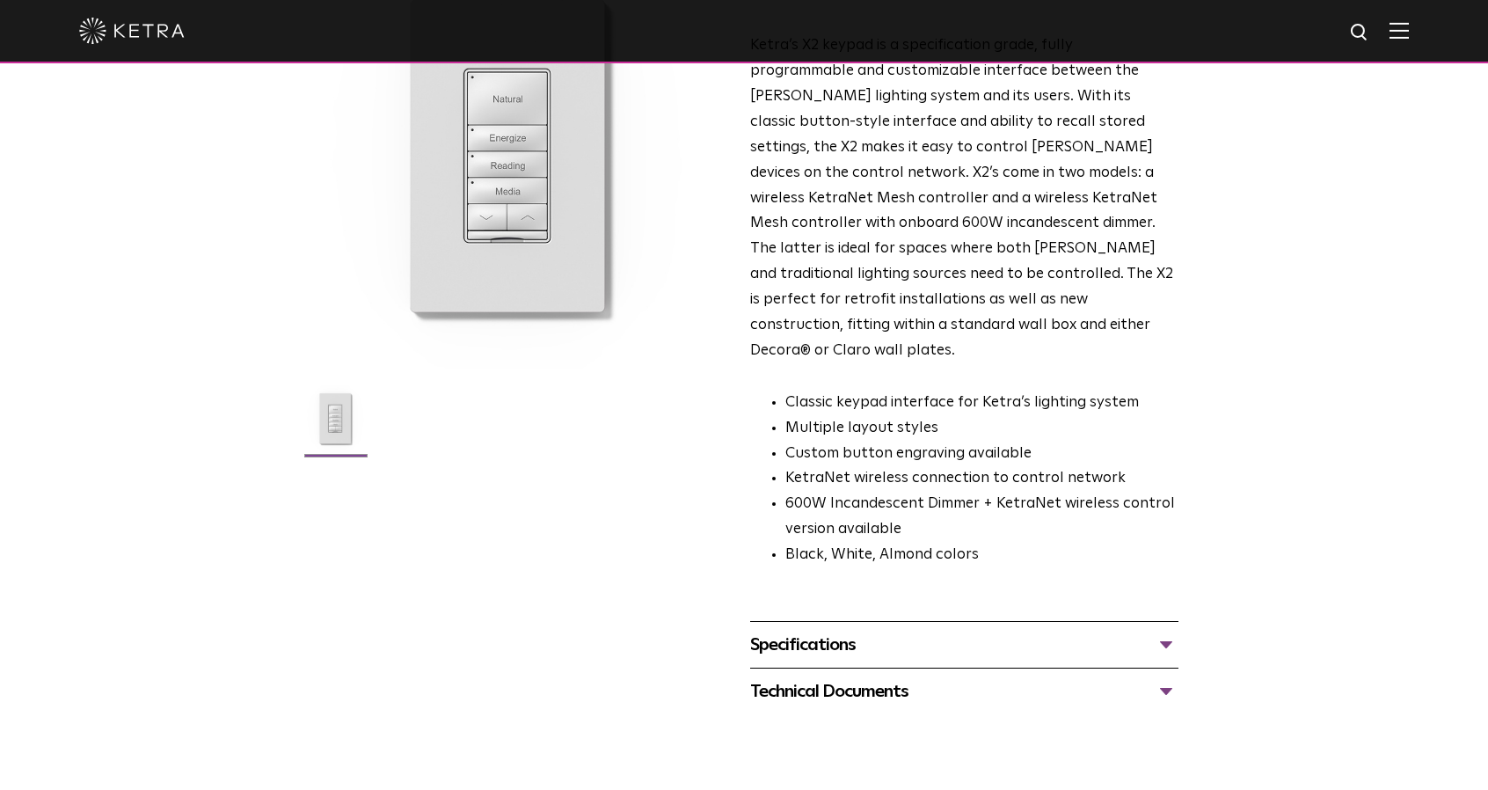
scroll to position [352, 0]
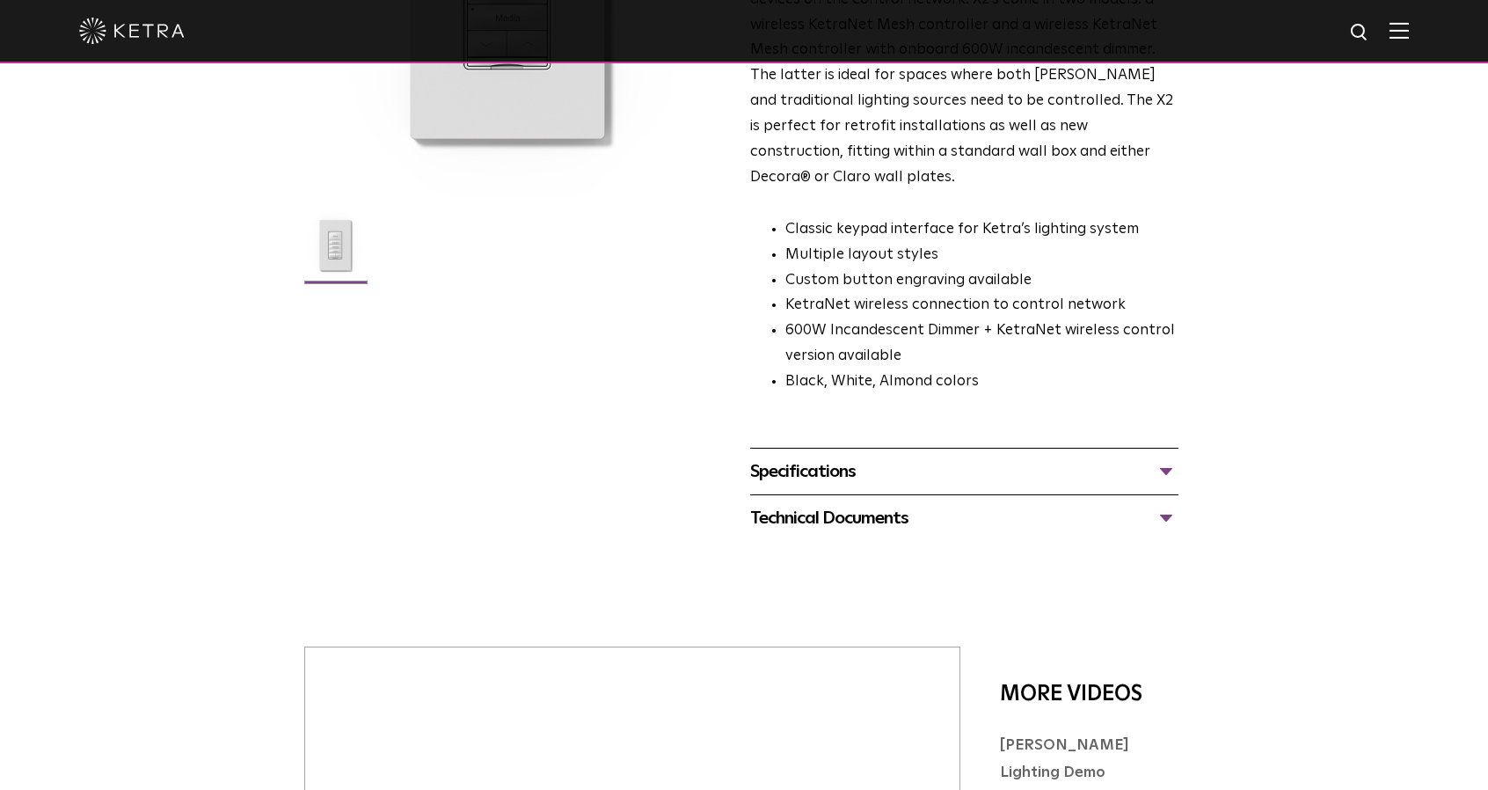
click at [1162, 457] on div "Specifications" at bounding box center [964, 471] width 428 height 28
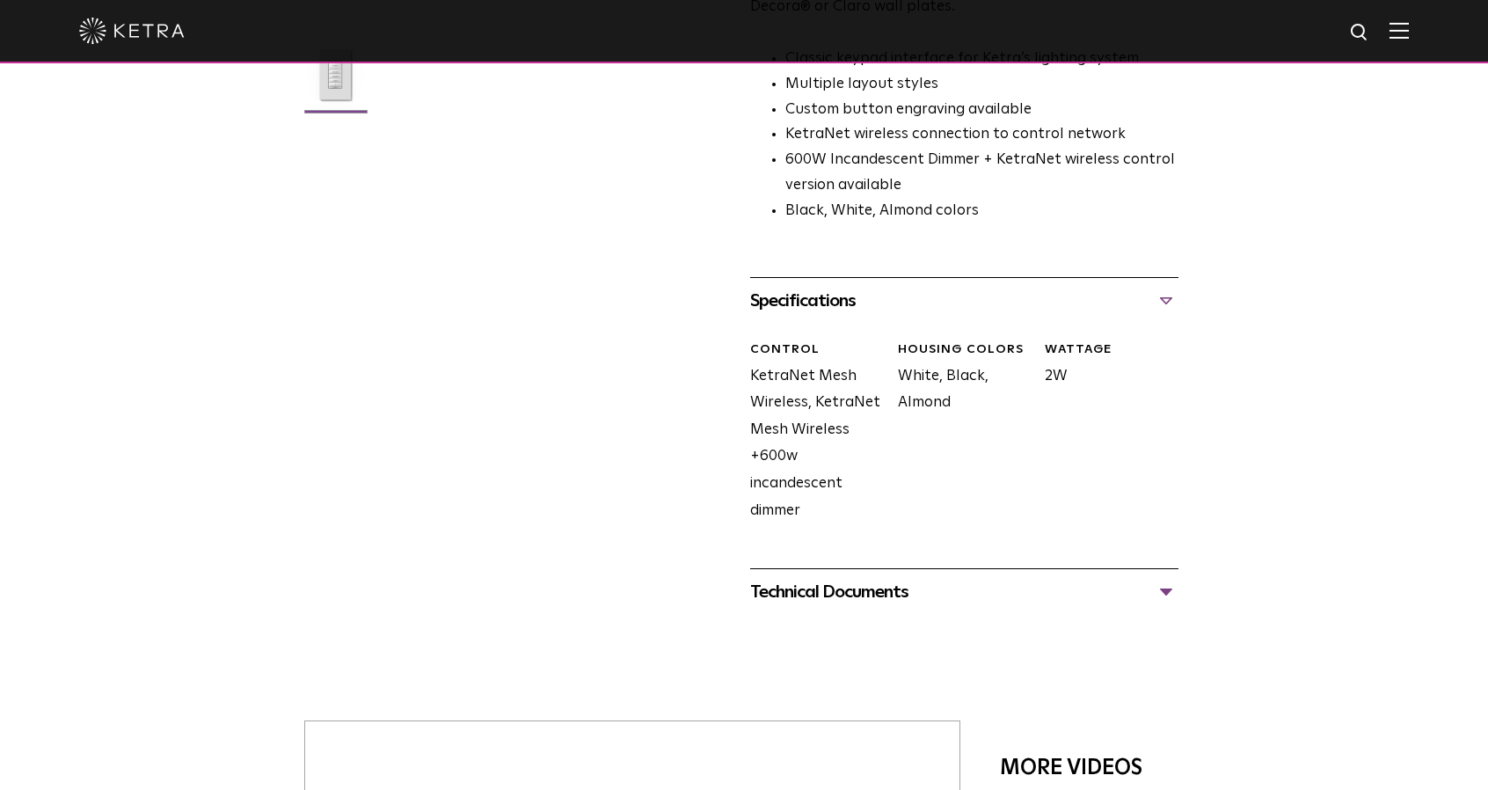
scroll to position [528, 0]
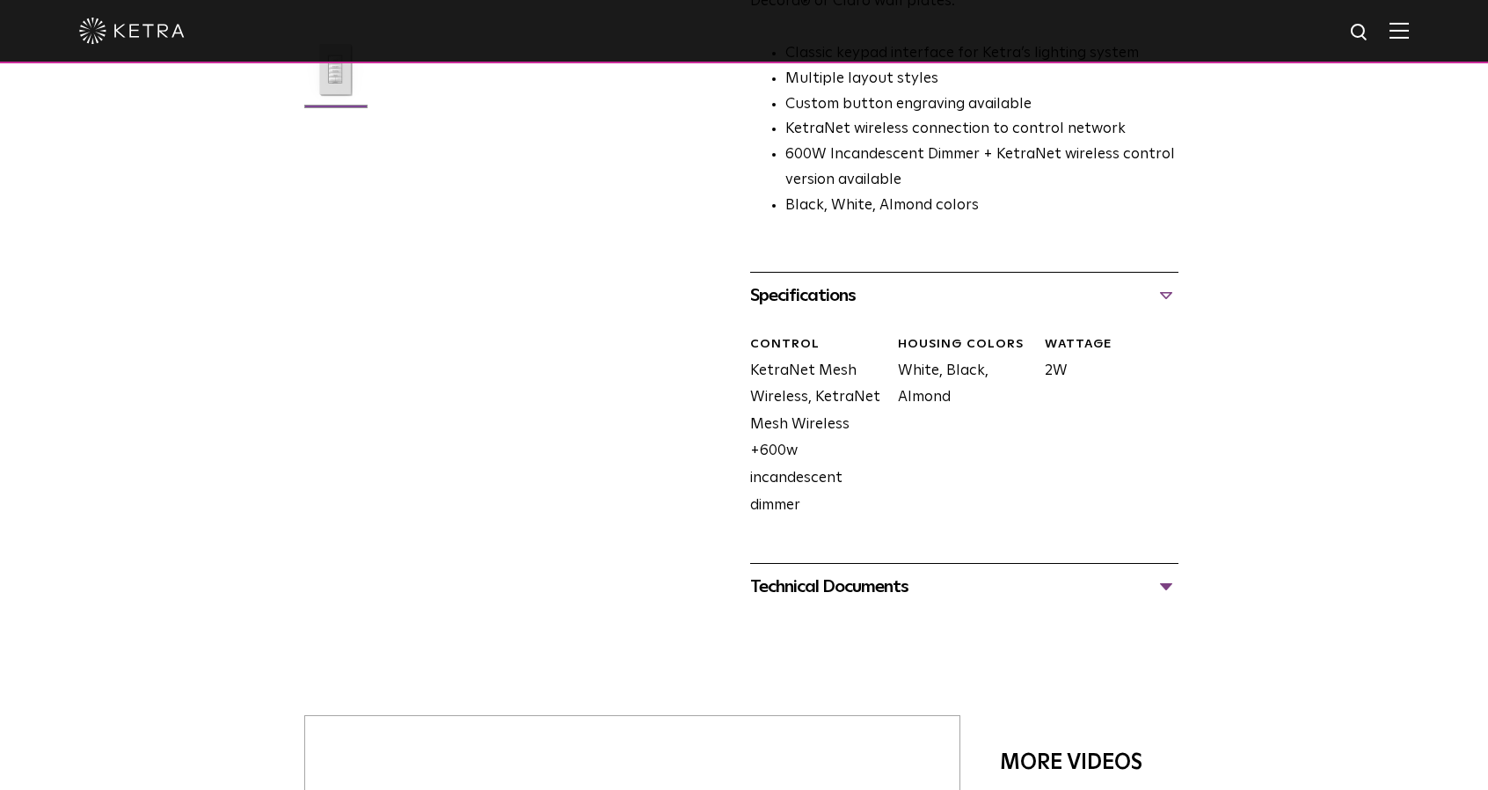
click at [837, 572] on div "Technical Documents" at bounding box center [964, 586] width 428 height 28
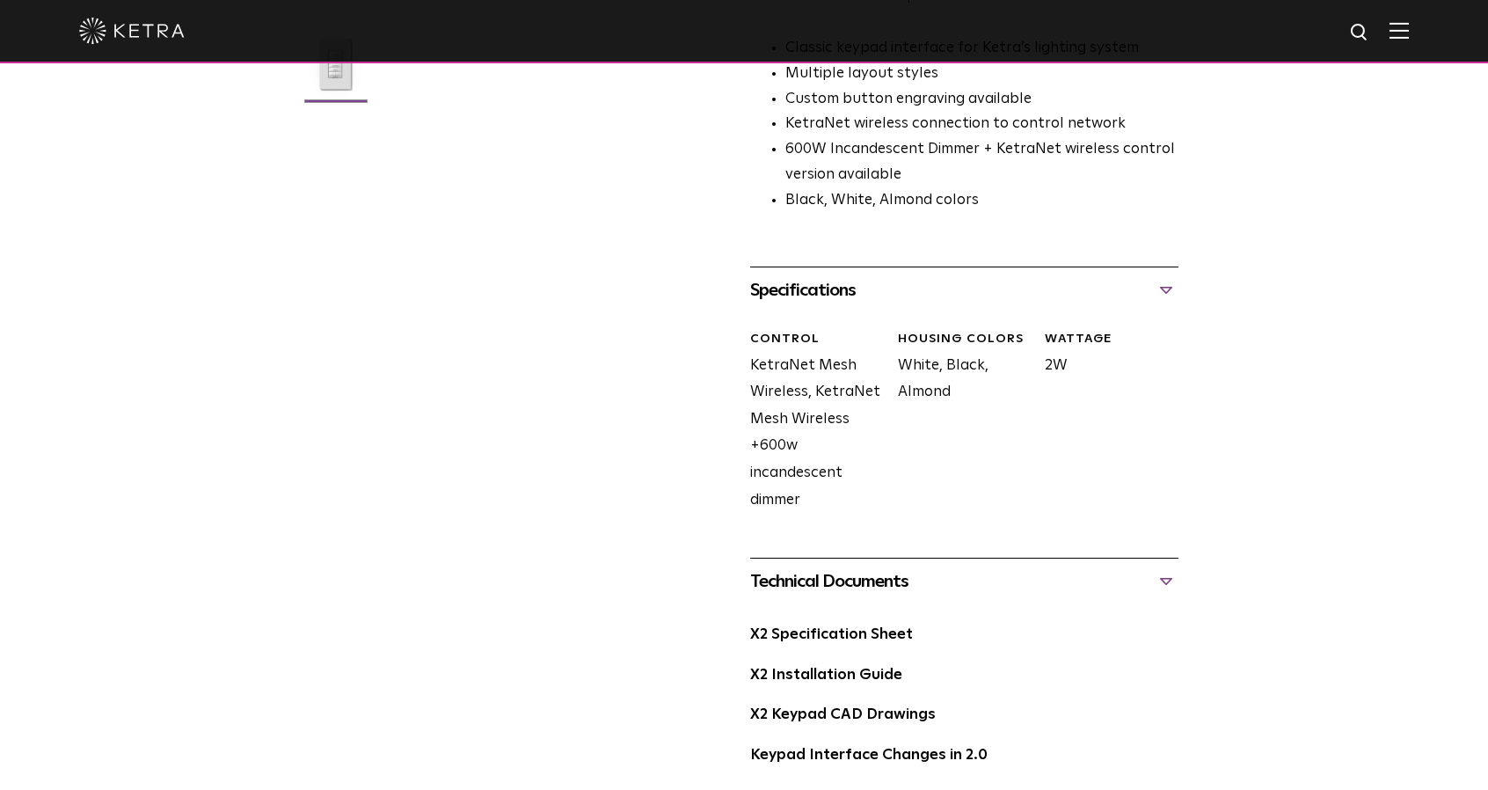
scroll to position [703, 0]
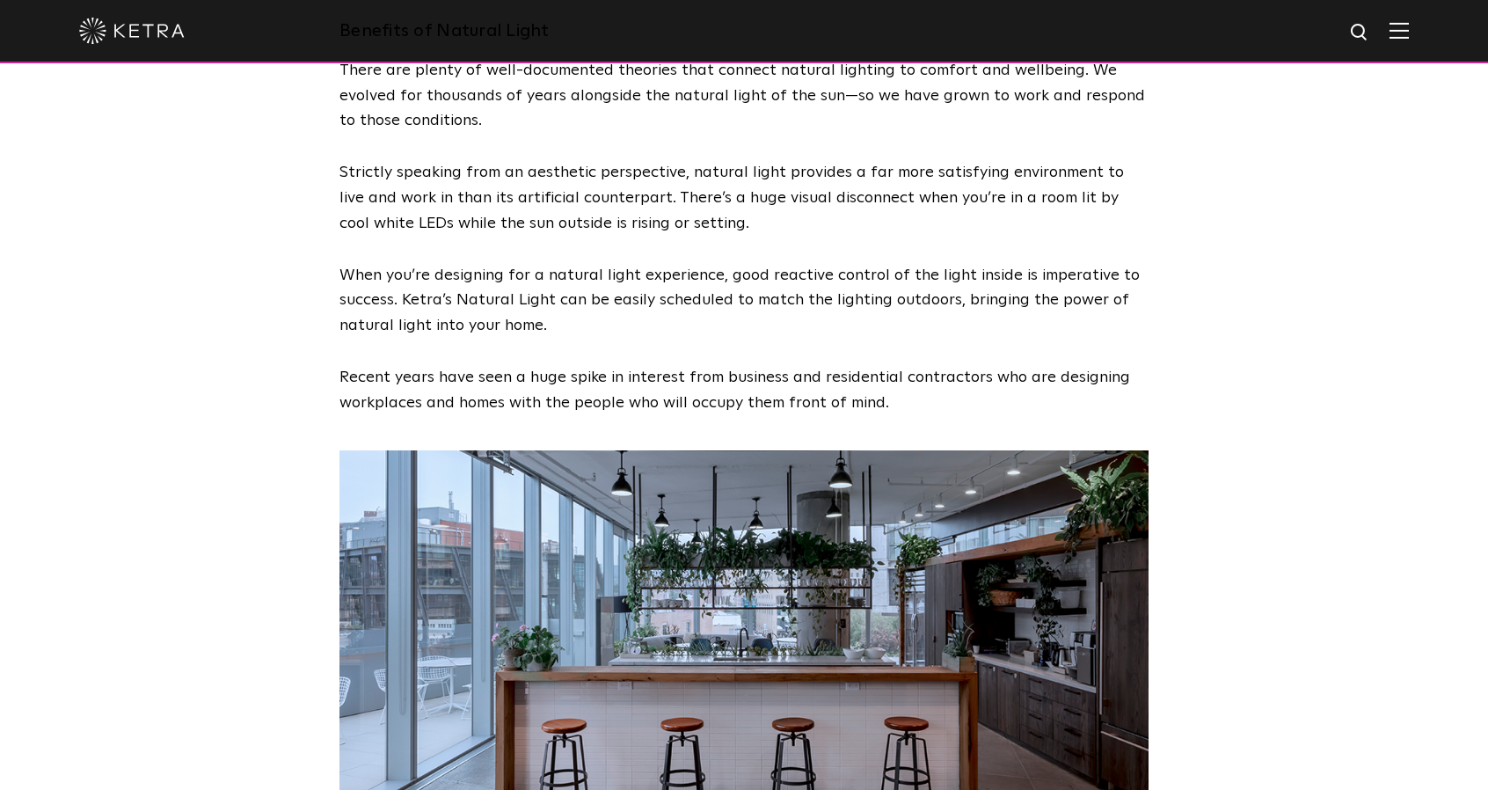
scroll to position [2989, 0]
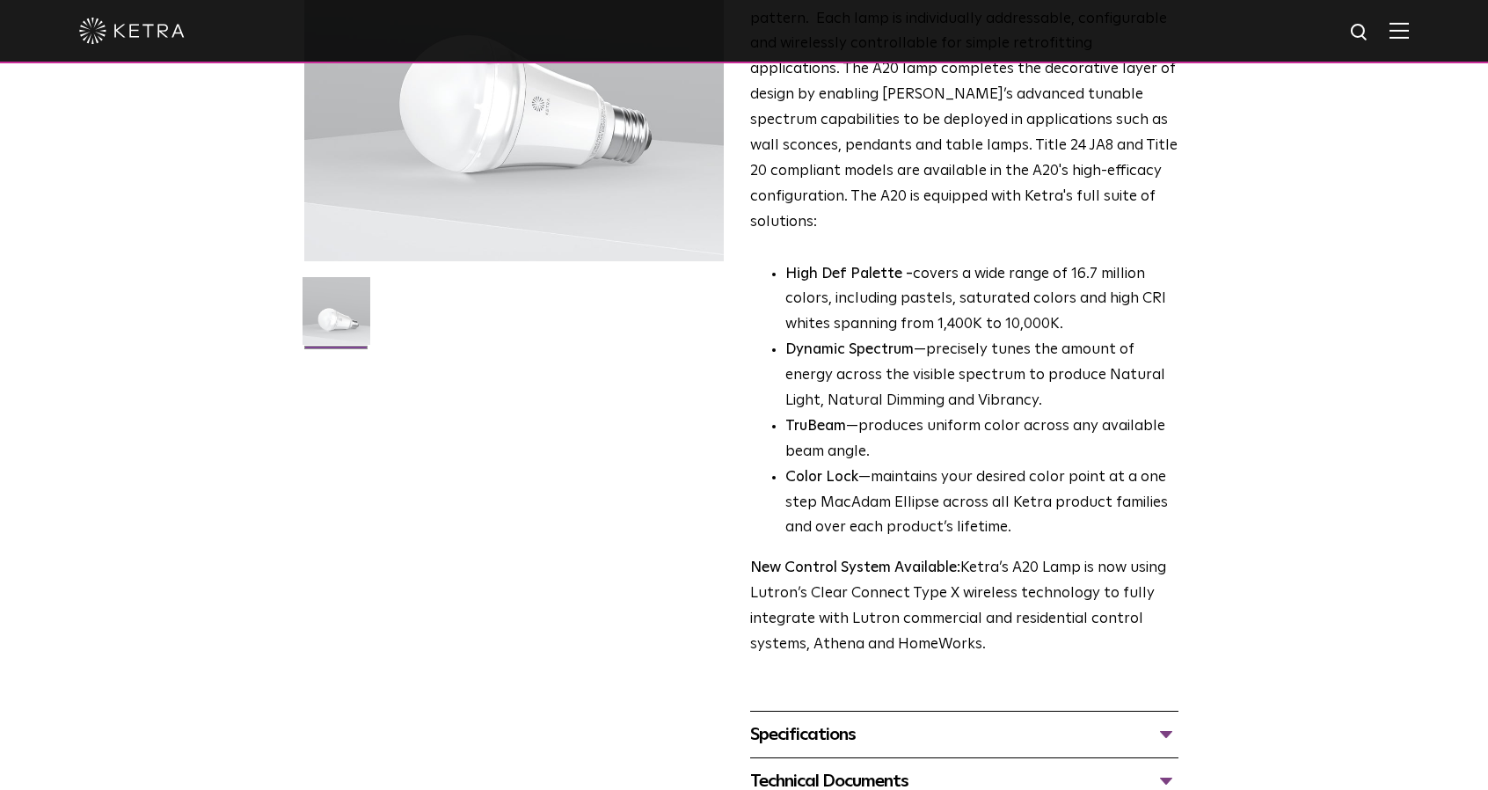
scroll to position [352, 0]
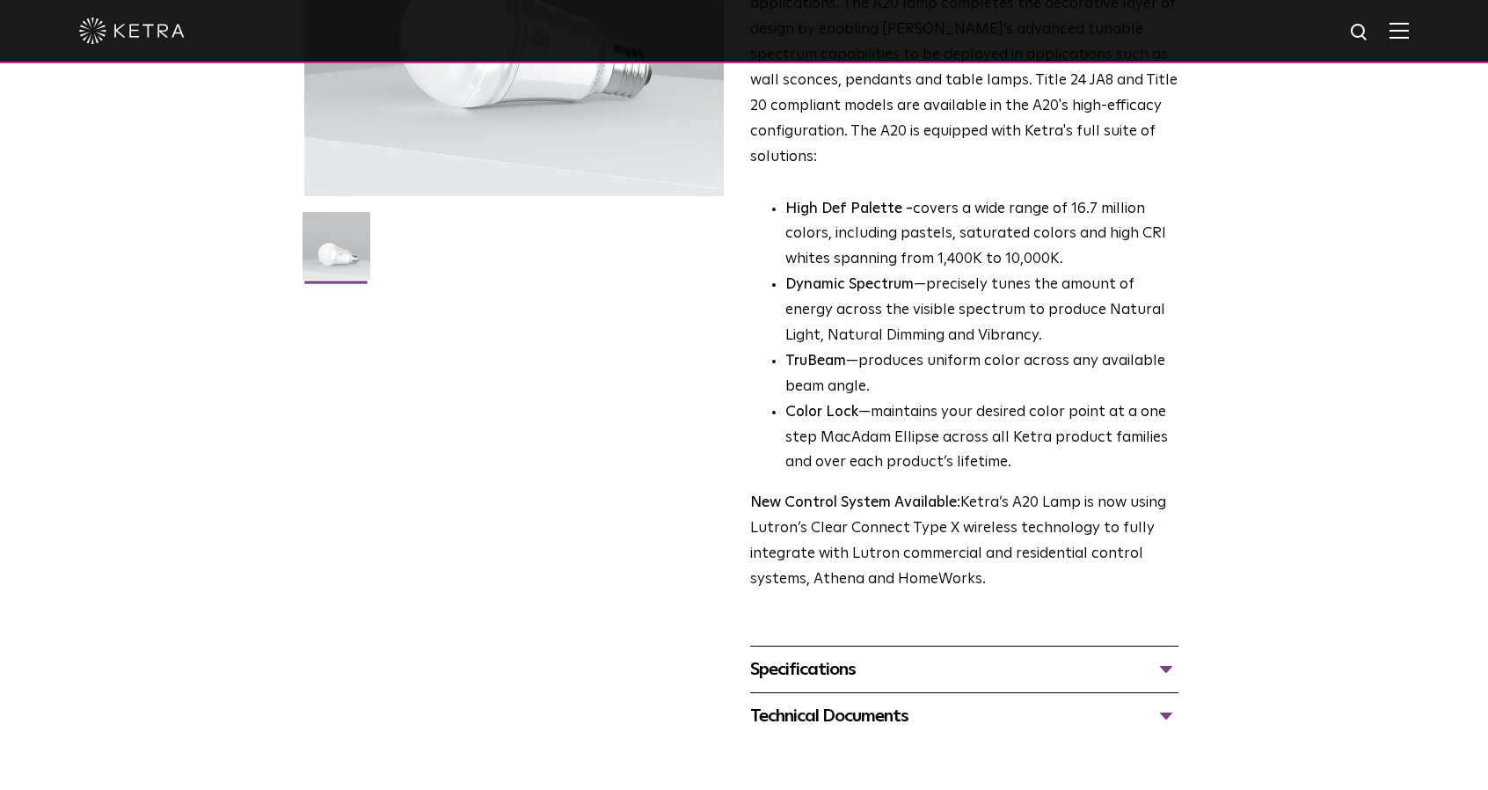
click at [820, 655] on div "Specifications" at bounding box center [964, 669] width 428 height 28
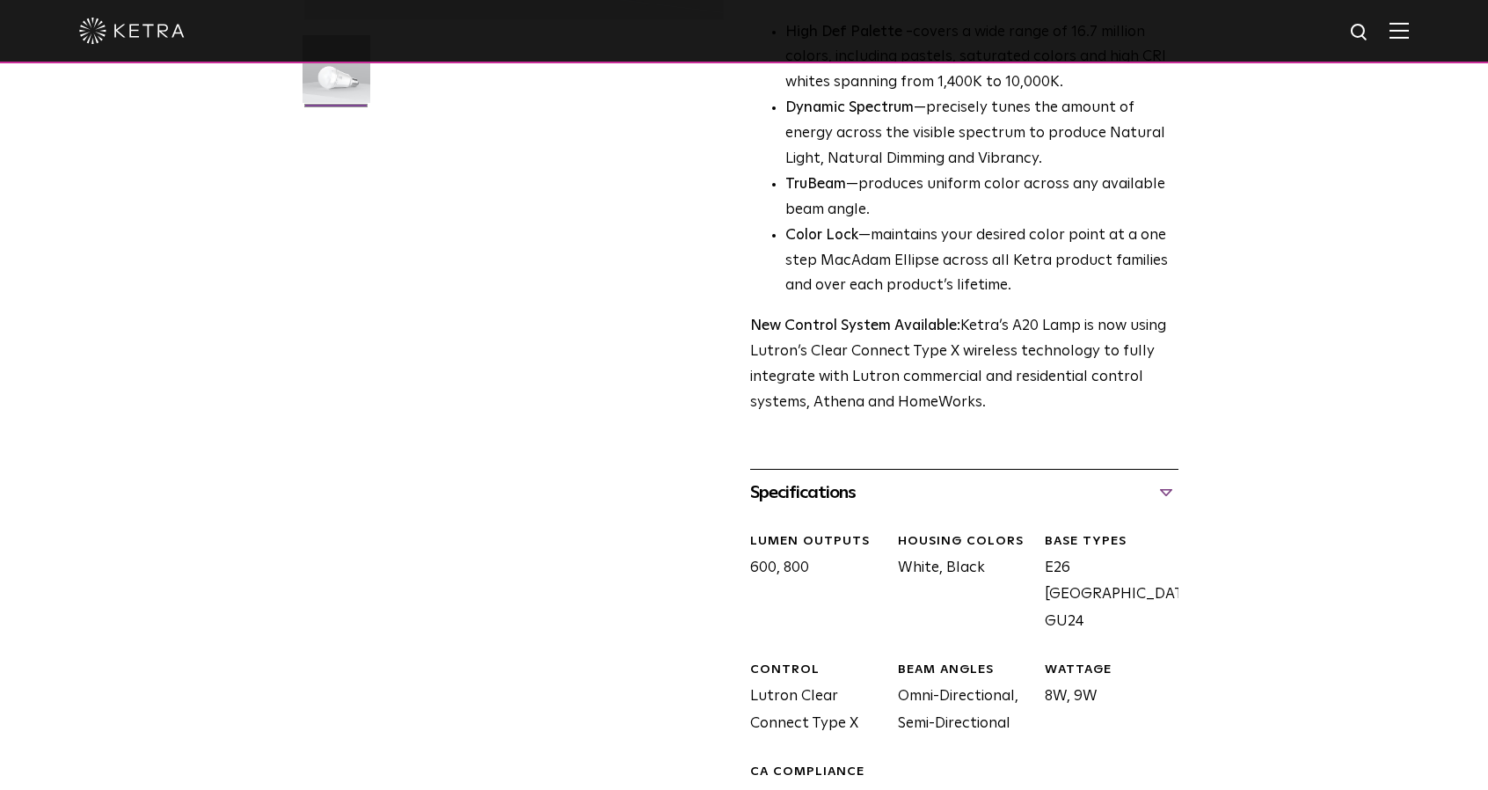
scroll to position [791, 0]
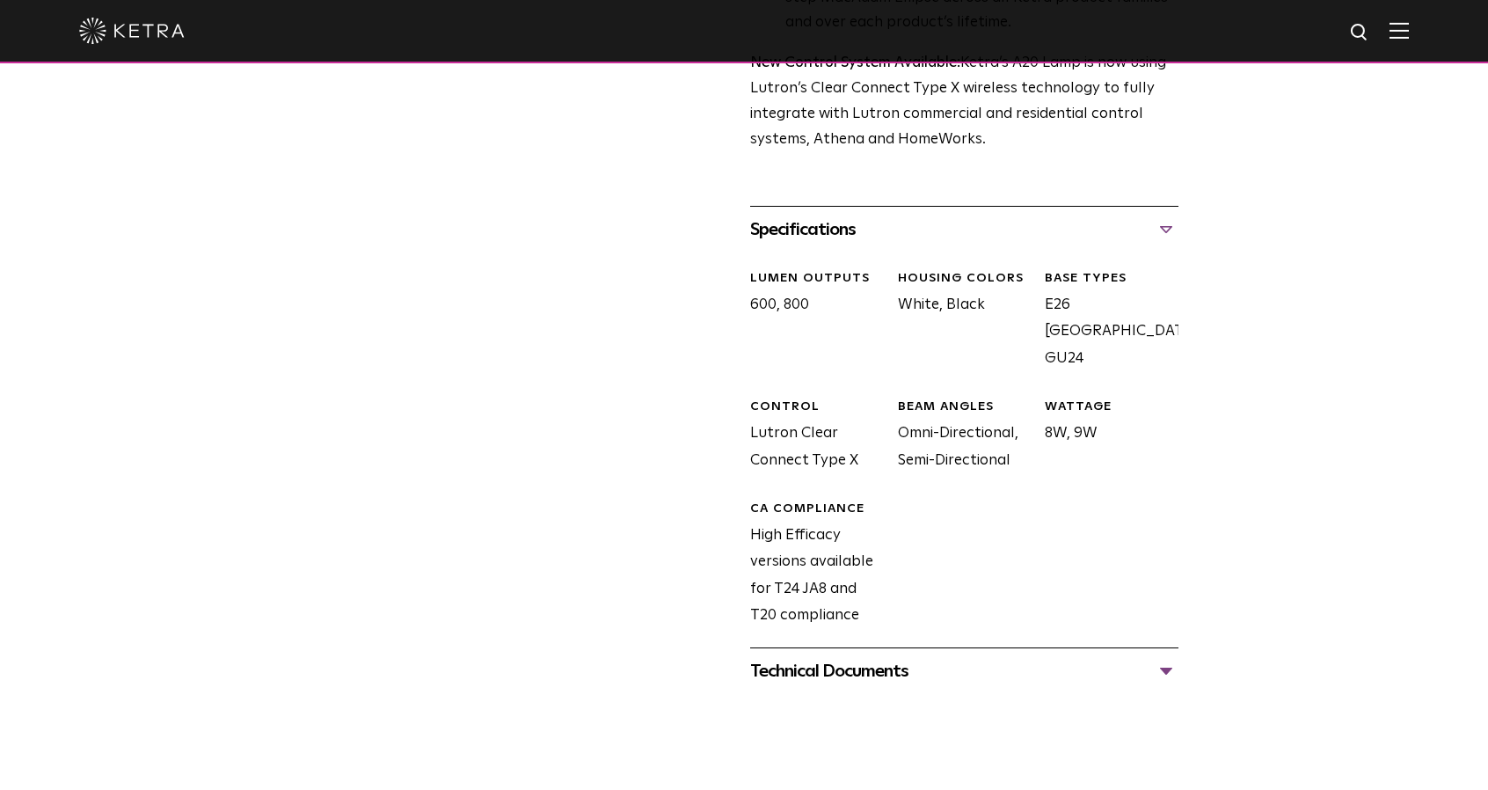
click at [823, 657] on div "Technical Documents" at bounding box center [964, 671] width 428 height 28
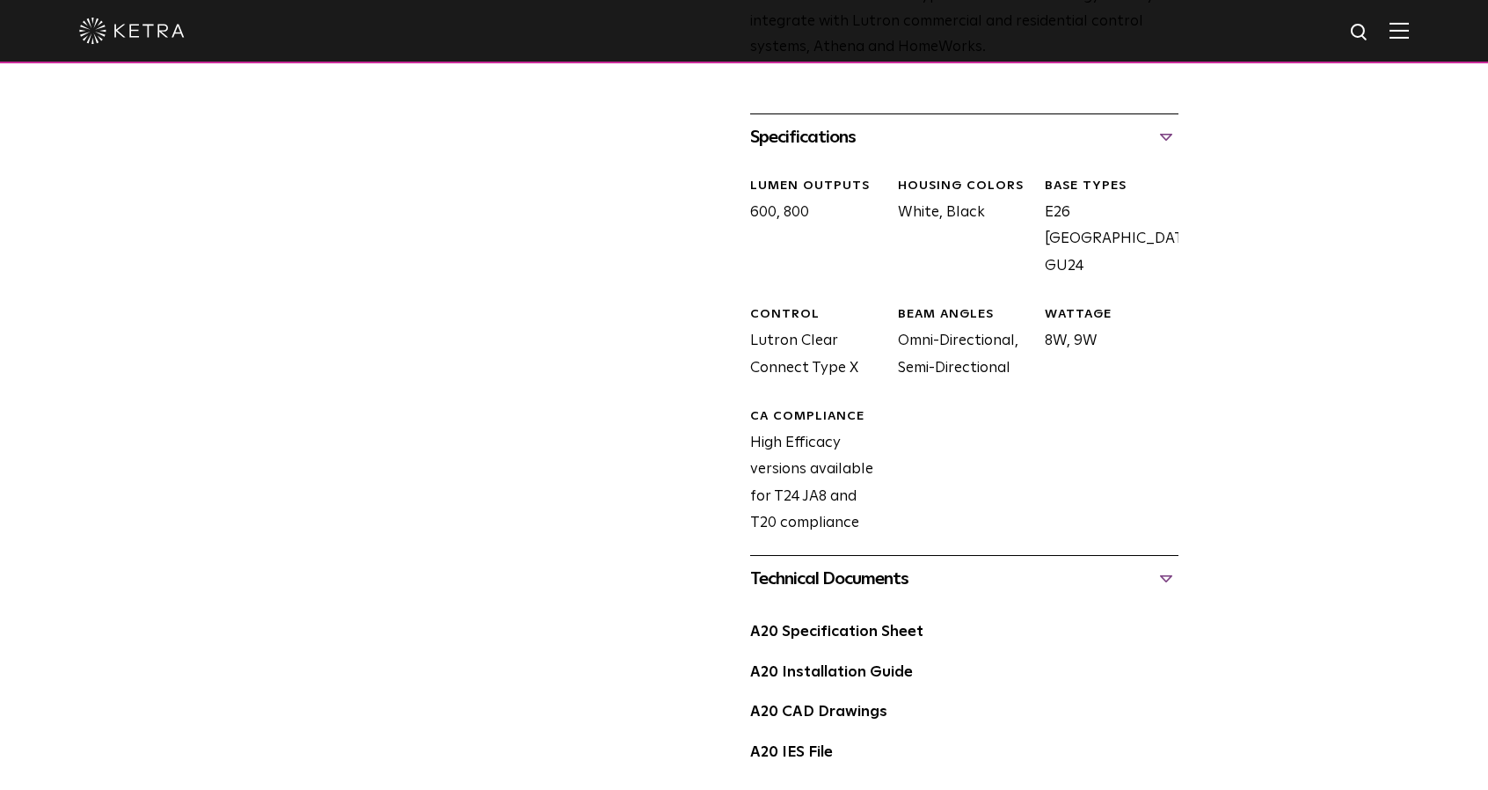
scroll to position [967, 0]
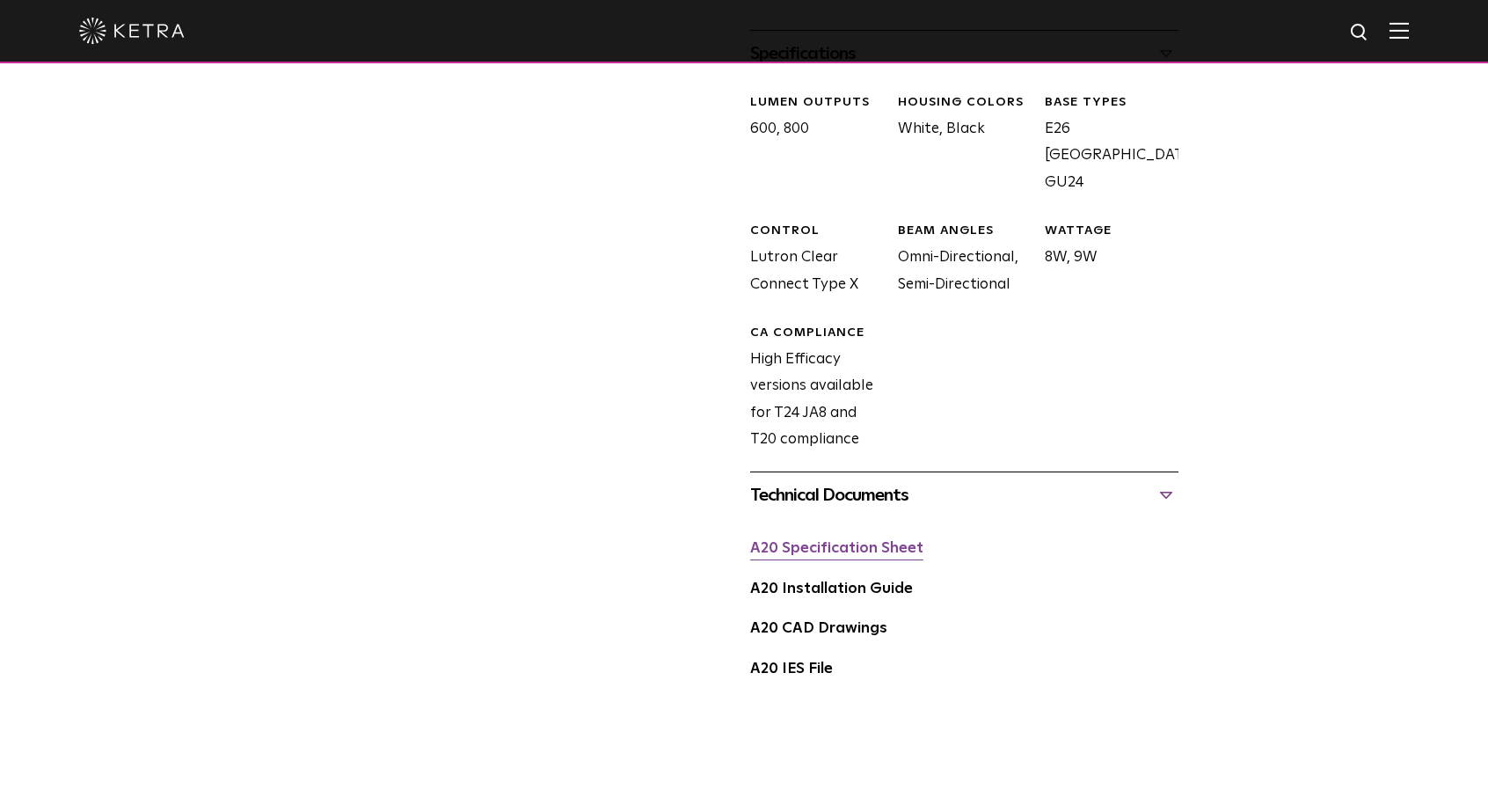
click at [844, 541] on link "A20 Specification Sheet" at bounding box center [836, 548] width 173 height 15
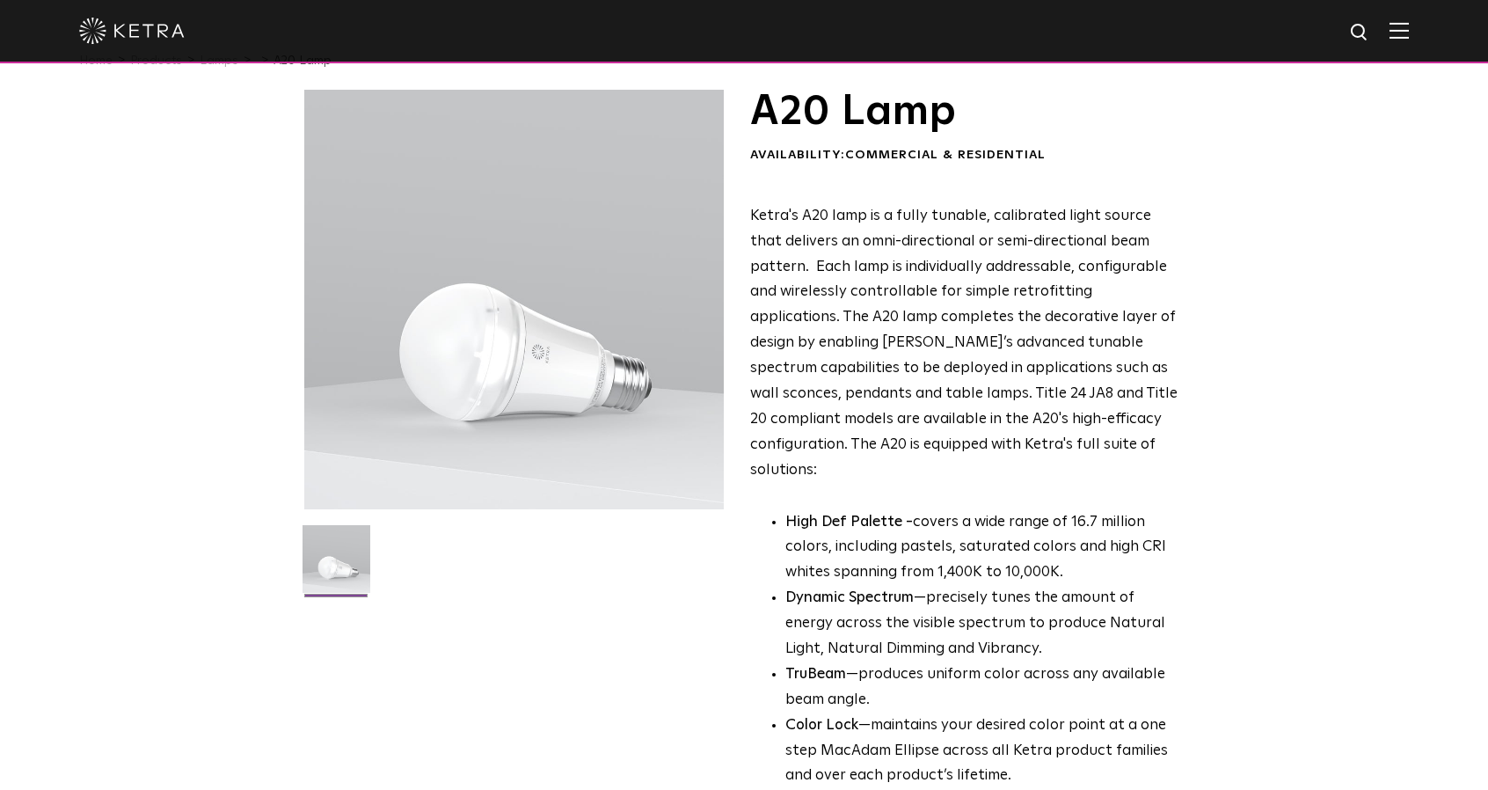
scroll to position [0, 0]
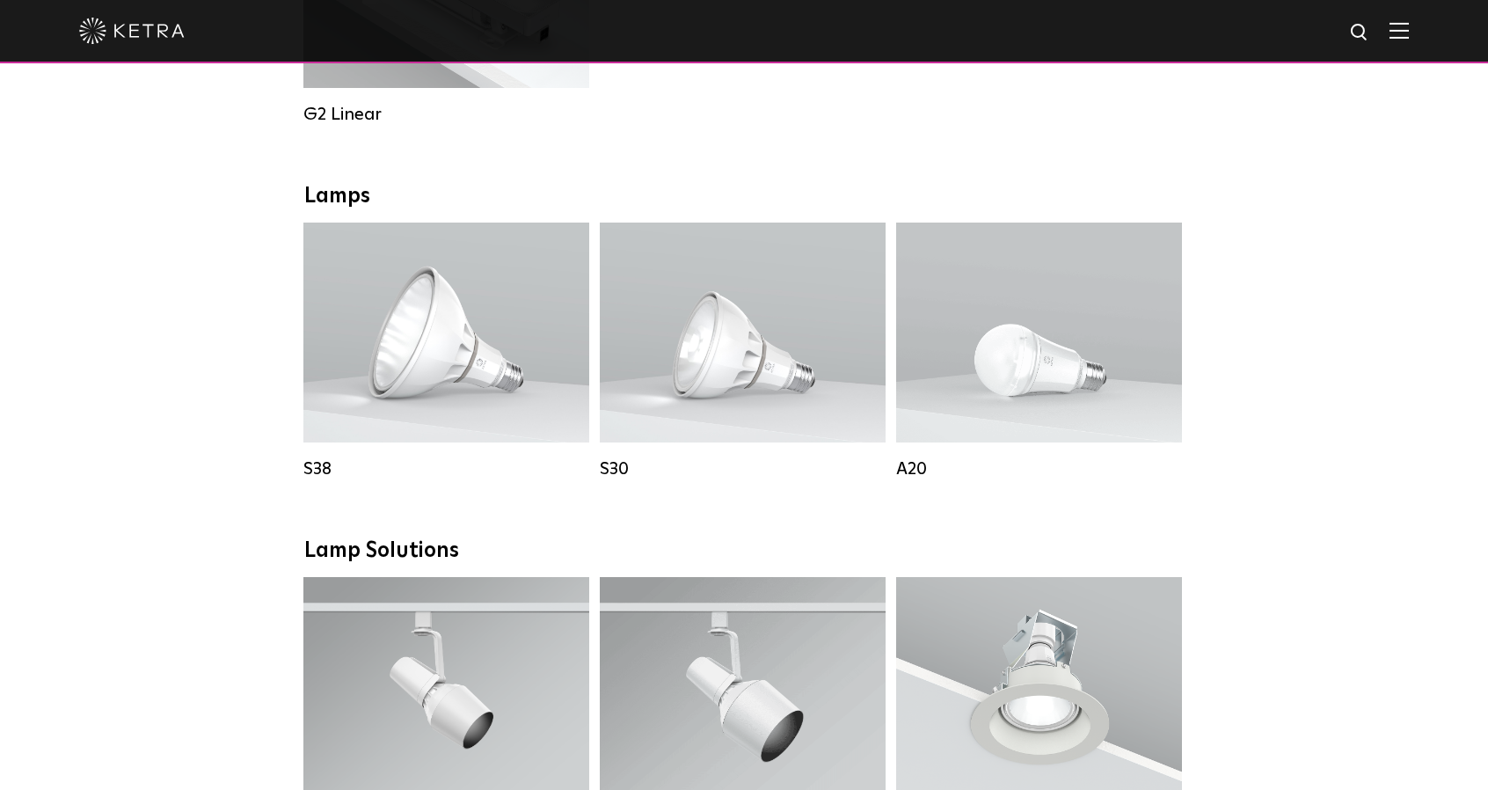
scroll to position [1184, 0]
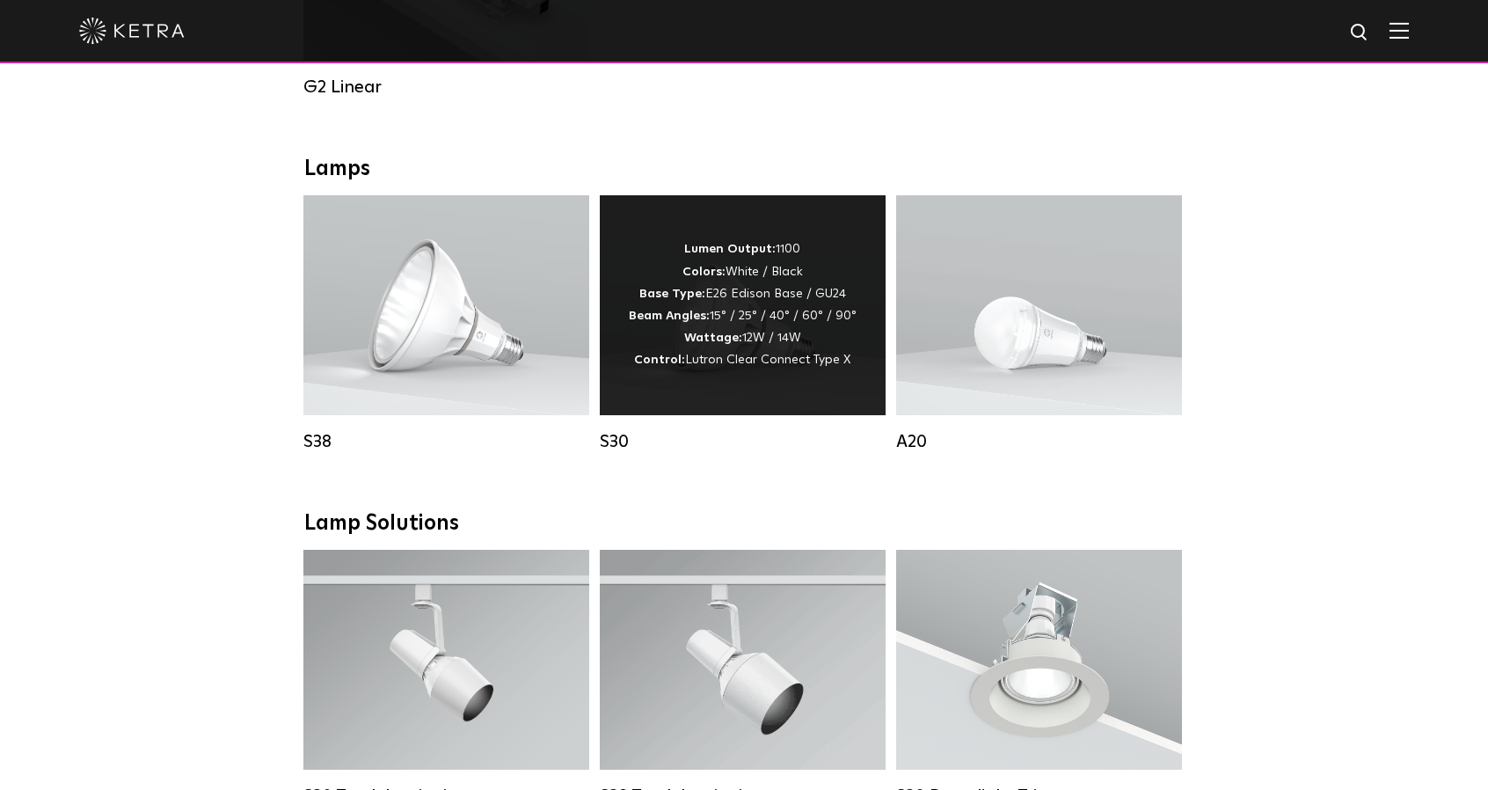
click at [618, 388] on div "Lumen Output: 1100 Colors: White / Black Base Type: E26 Edison Base / GU24 Beam…" at bounding box center [743, 305] width 286 height 220
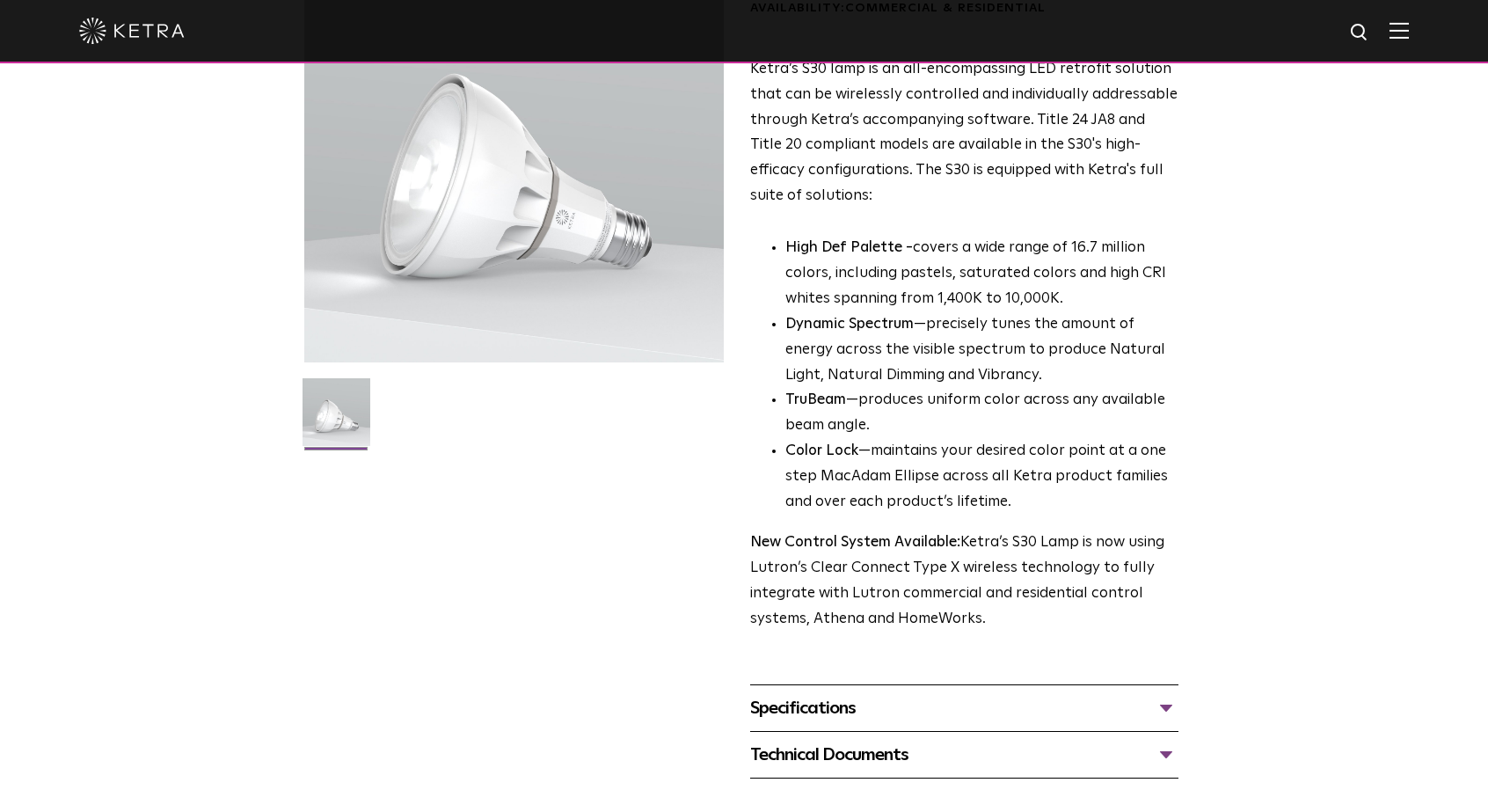
scroll to position [352, 0]
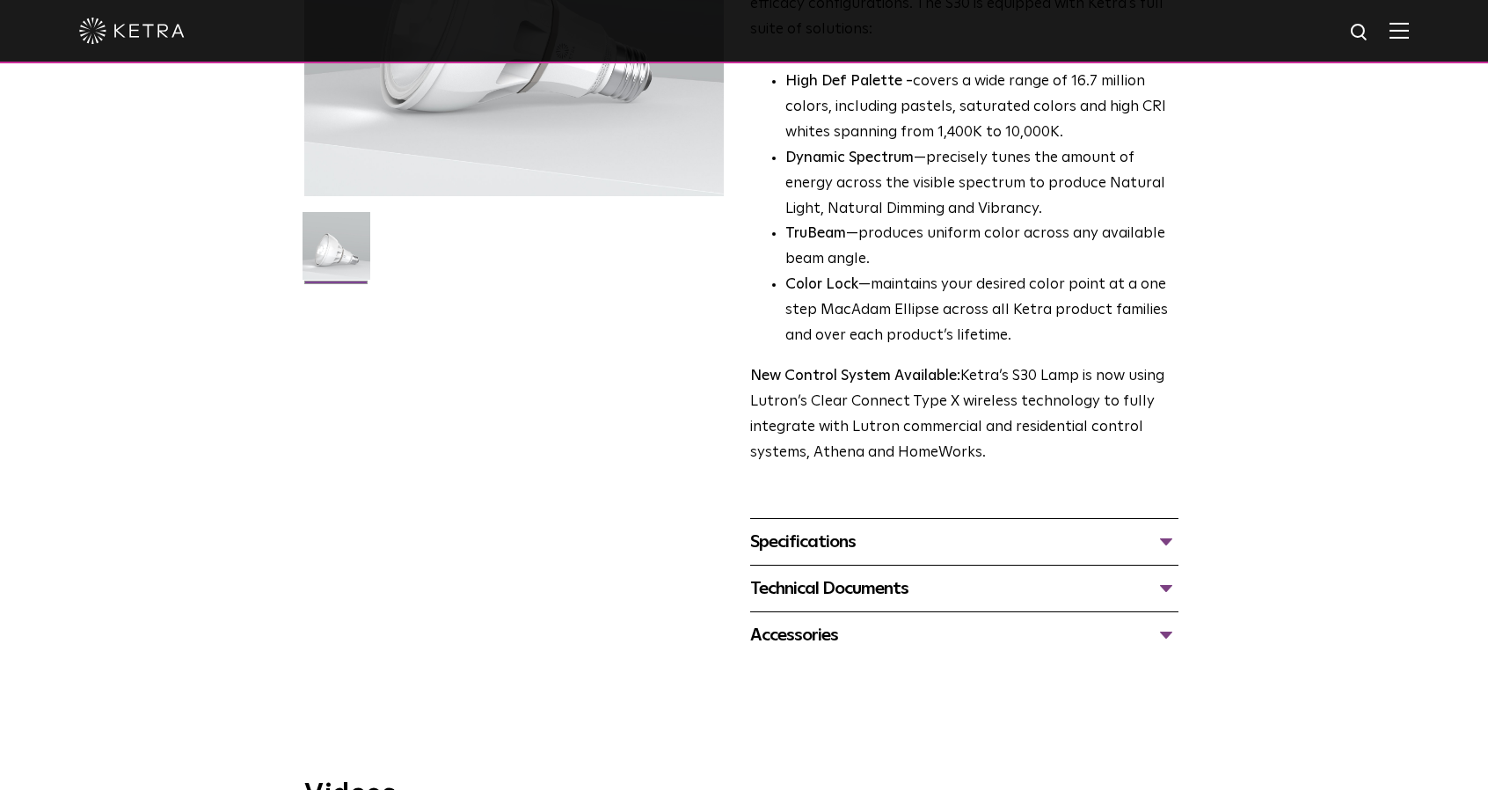
click at [833, 591] on div "Technical Documents" at bounding box center [964, 588] width 428 height 28
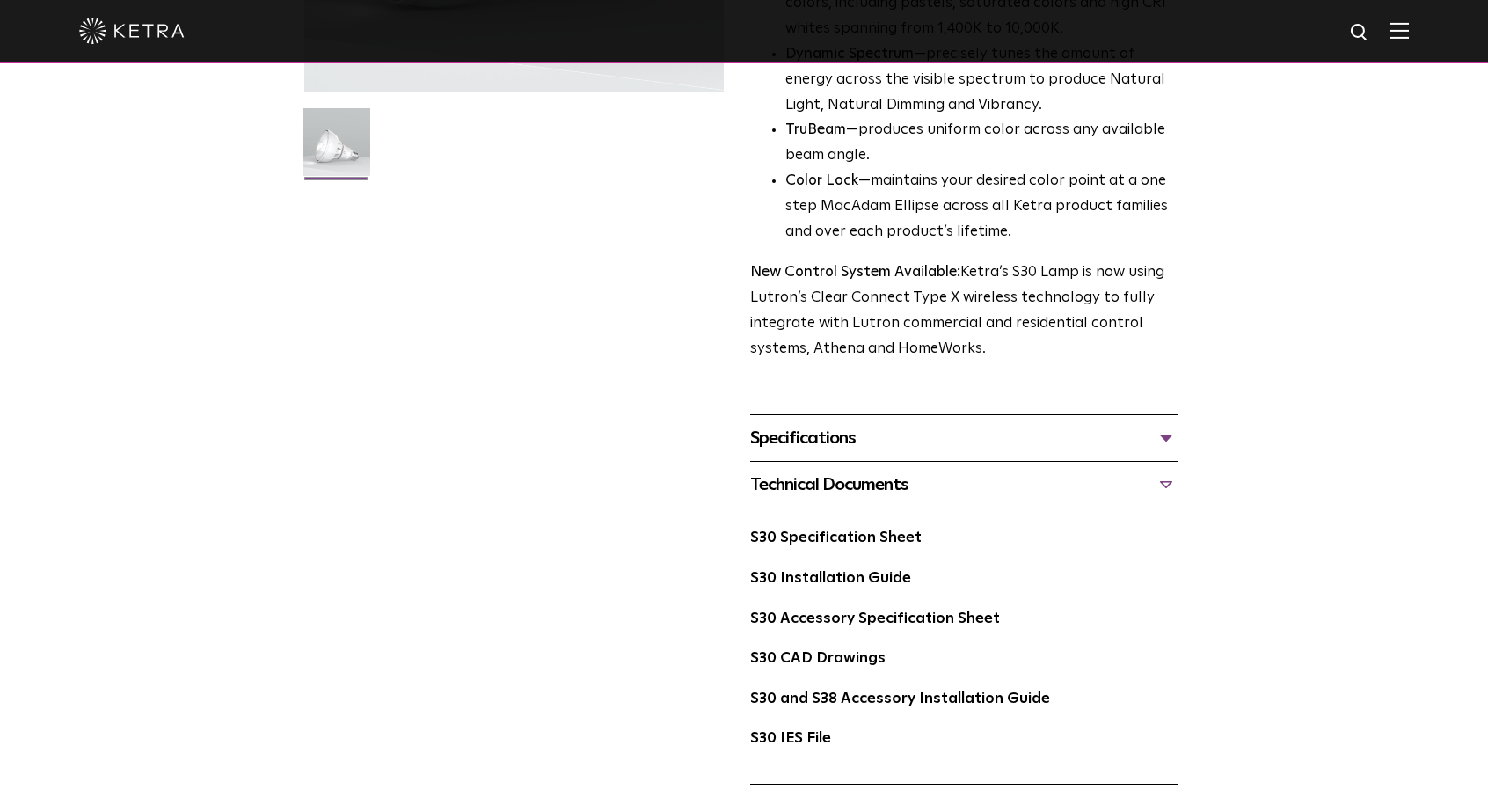
scroll to position [615, 0]
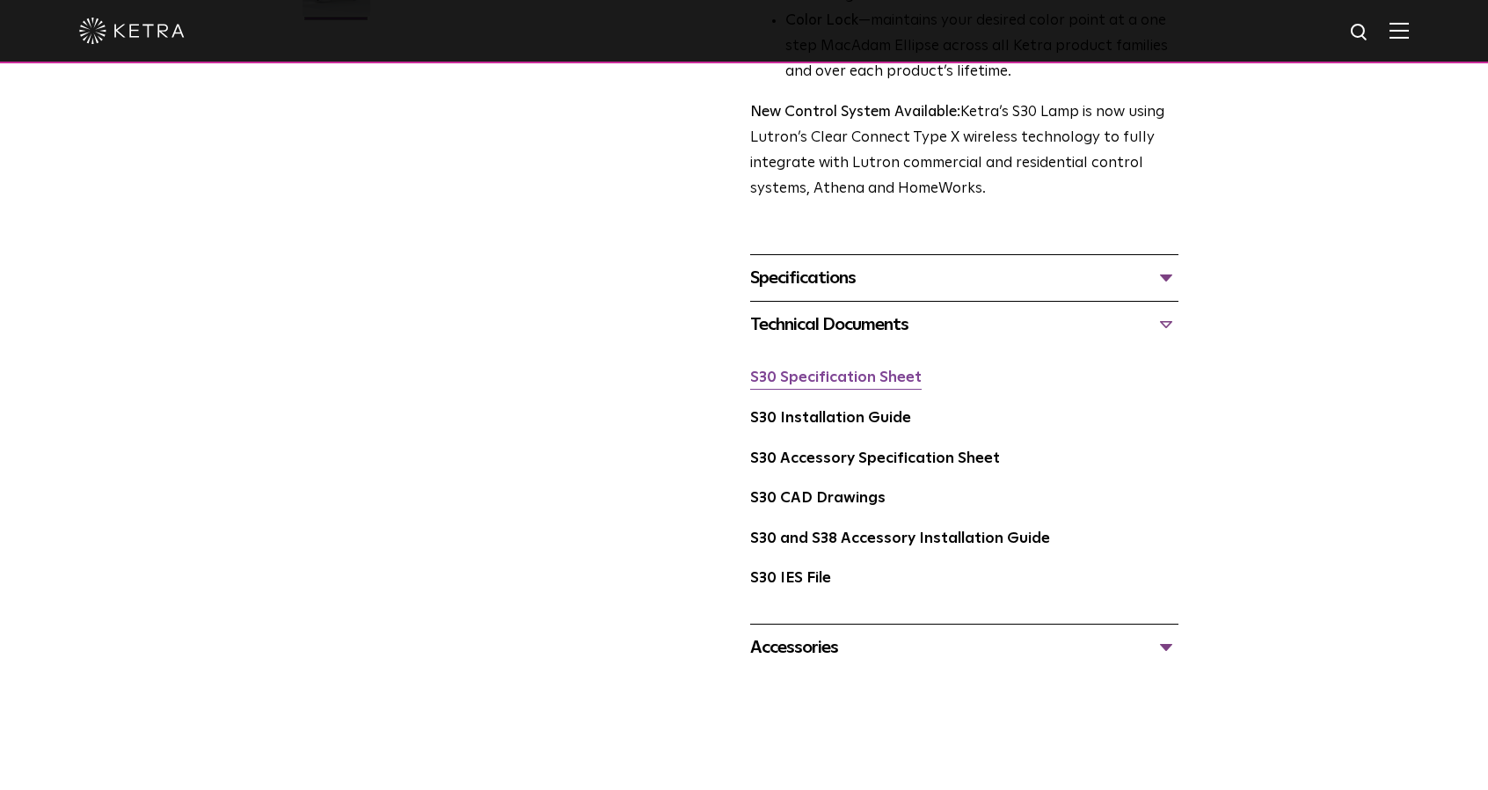
click at [844, 378] on link "S30 Specification Sheet" at bounding box center [835, 377] width 171 height 15
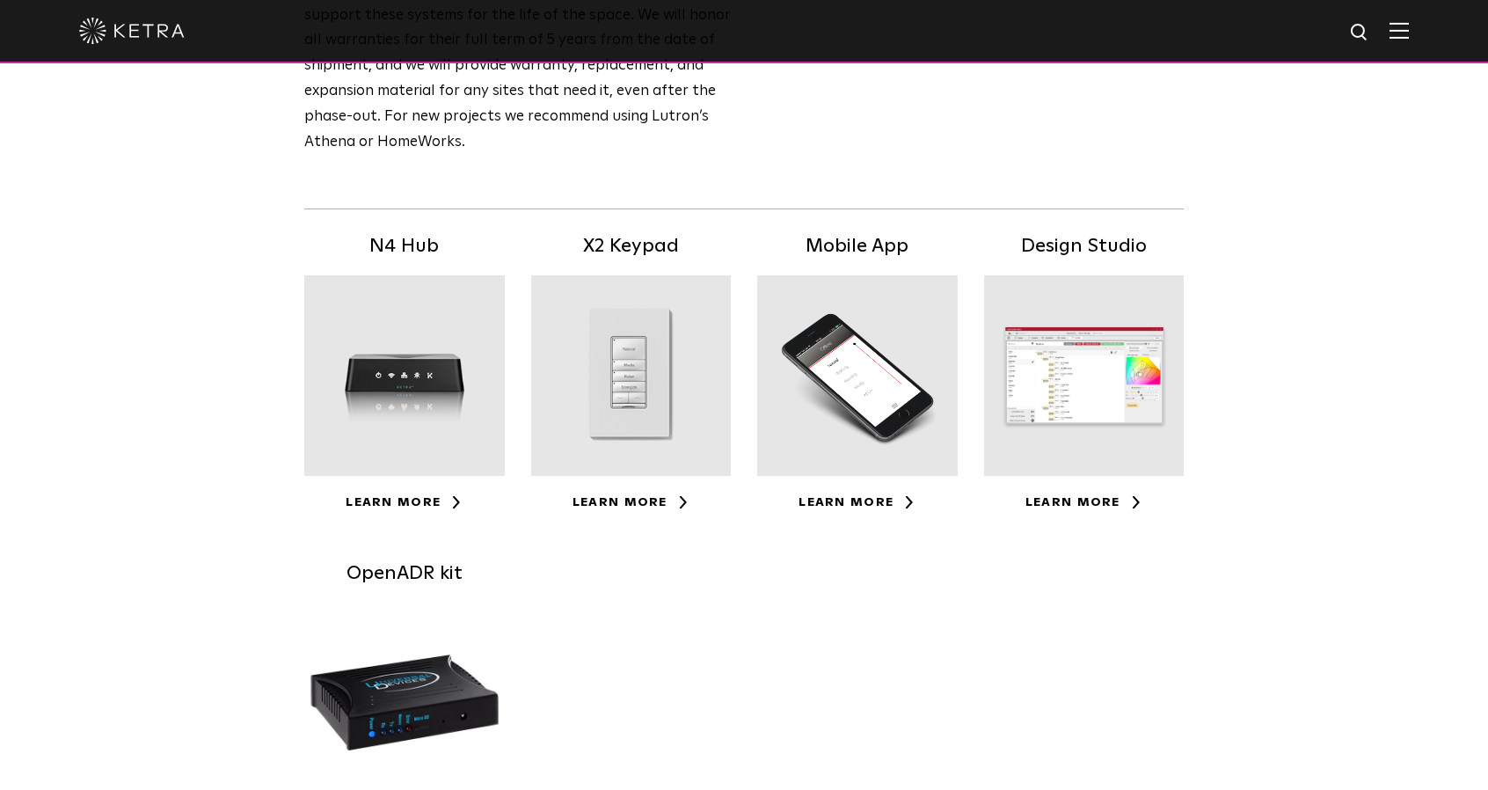
scroll to position [352, 0]
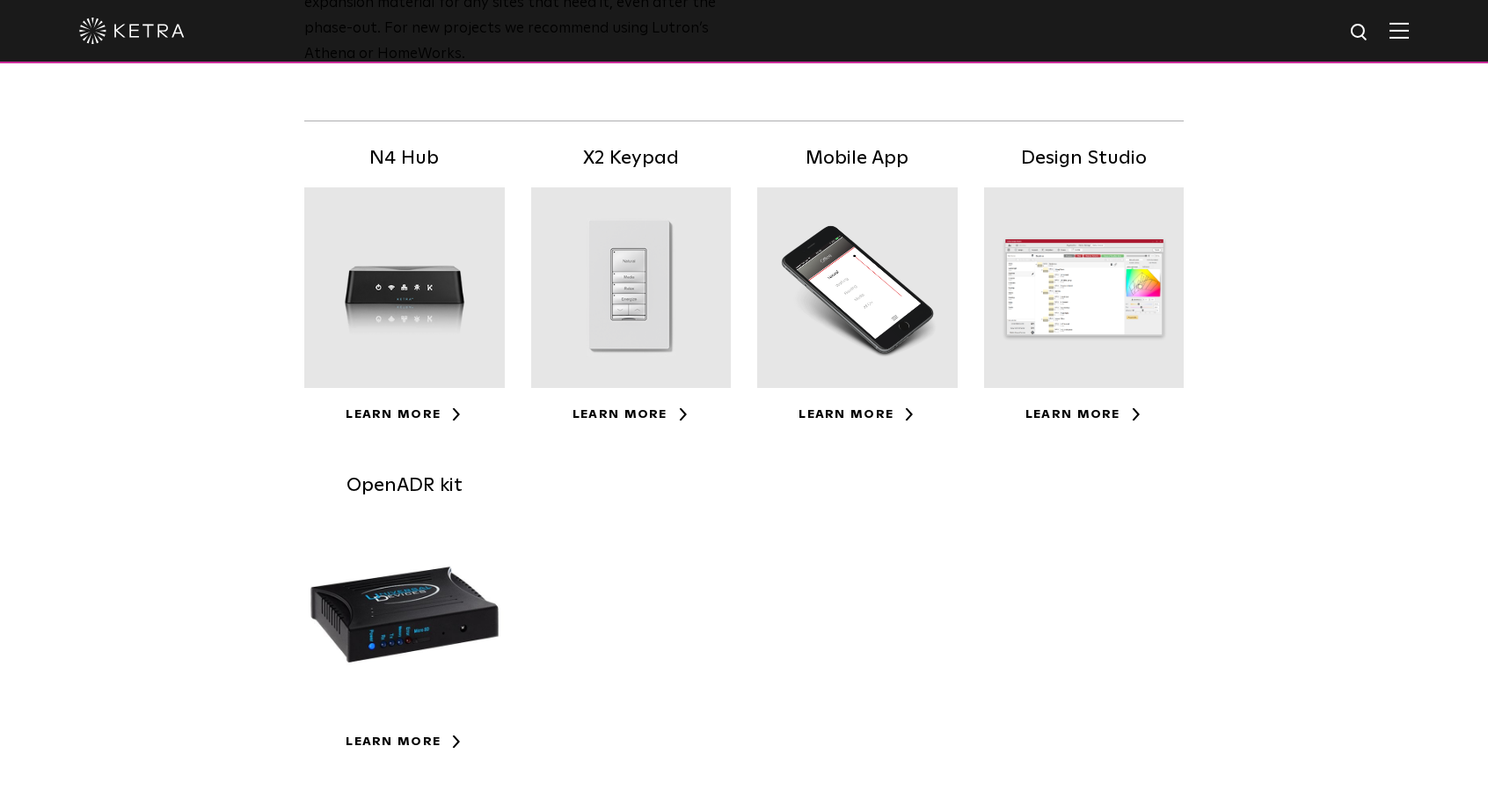
click at [250, 442] on div "KetraNet Availability: Commercial & Residential KetraNet System The legacy Ketr…" at bounding box center [744, 320] width 1488 height 1087
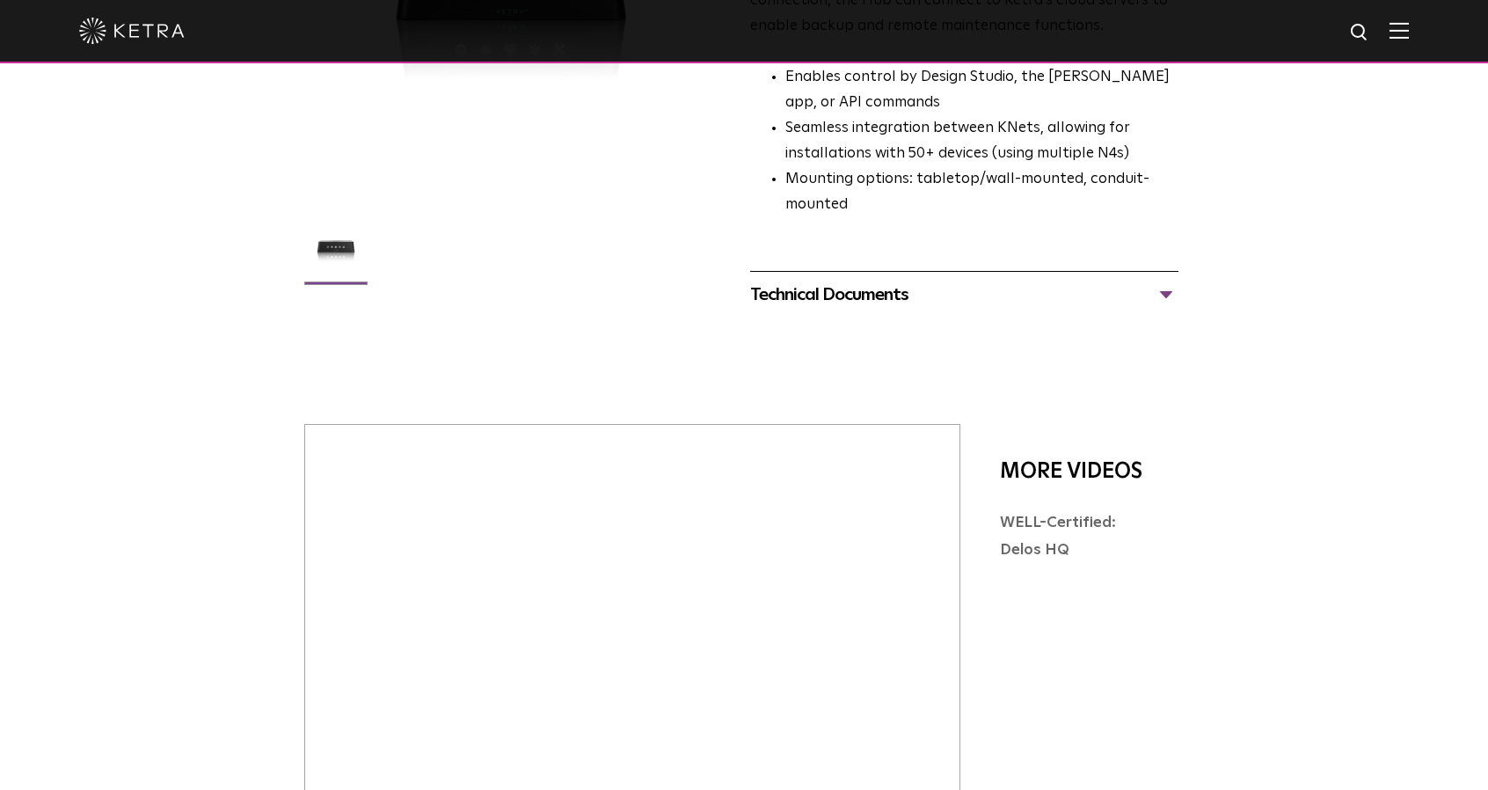
scroll to position [352, 0]
click at [870, 280] on div "Technical Documents" at bounding box center [964, 294] width 428 height 28
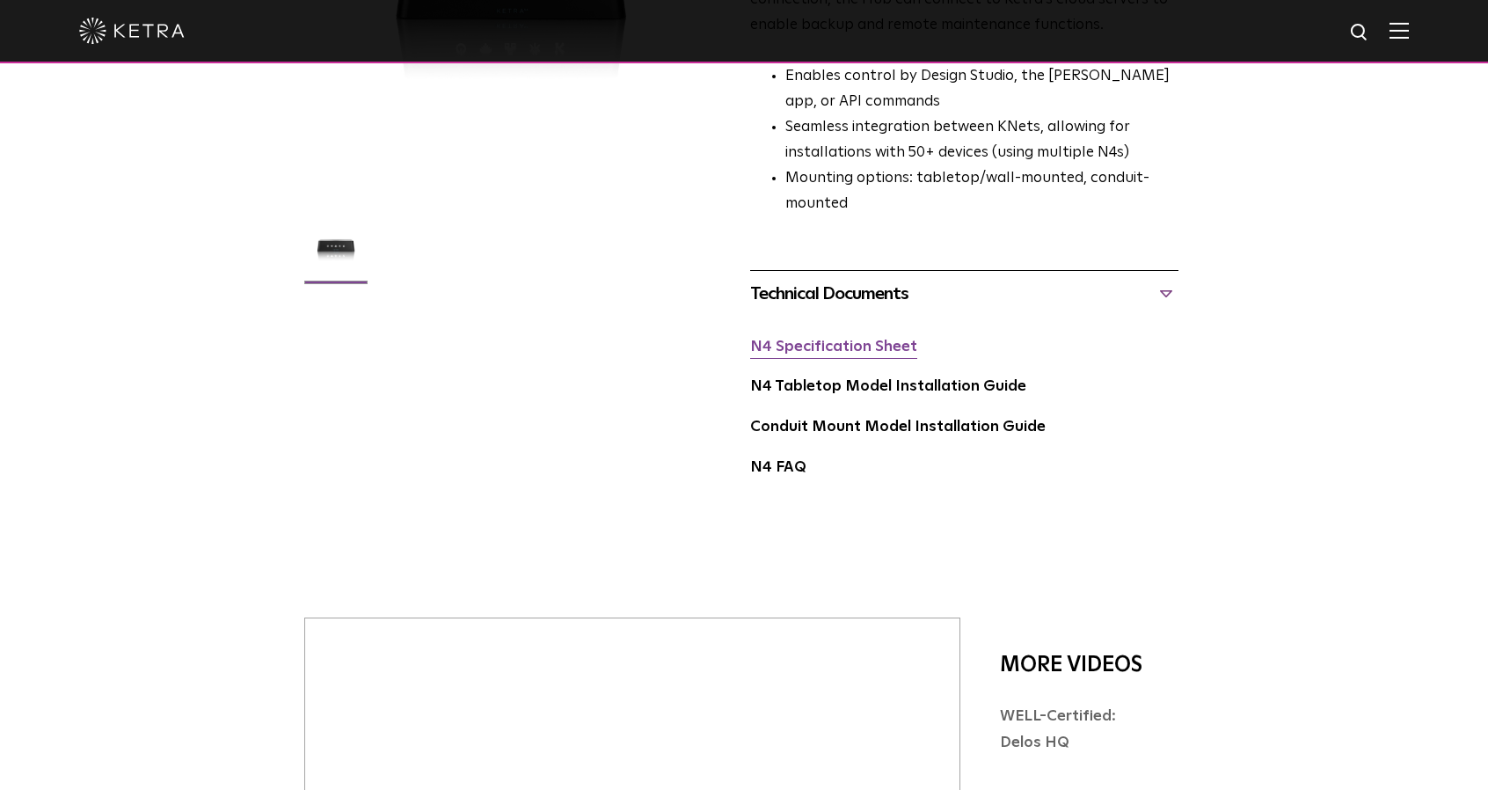
click at [862, 339] on link "N4 Specification Sheet" at bounding box center [833, 346] width 167 height 15
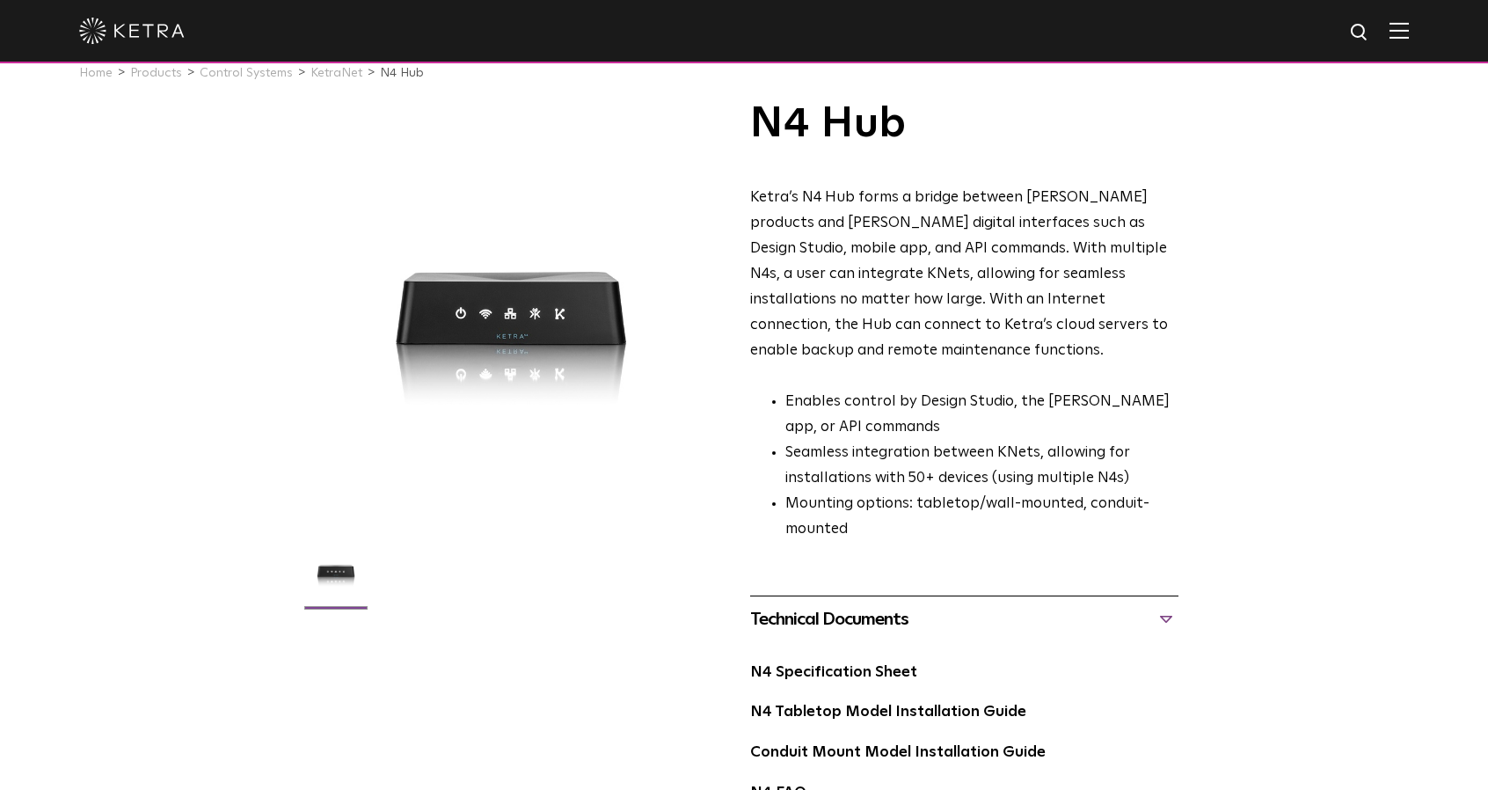
scroll to position [0, 0]
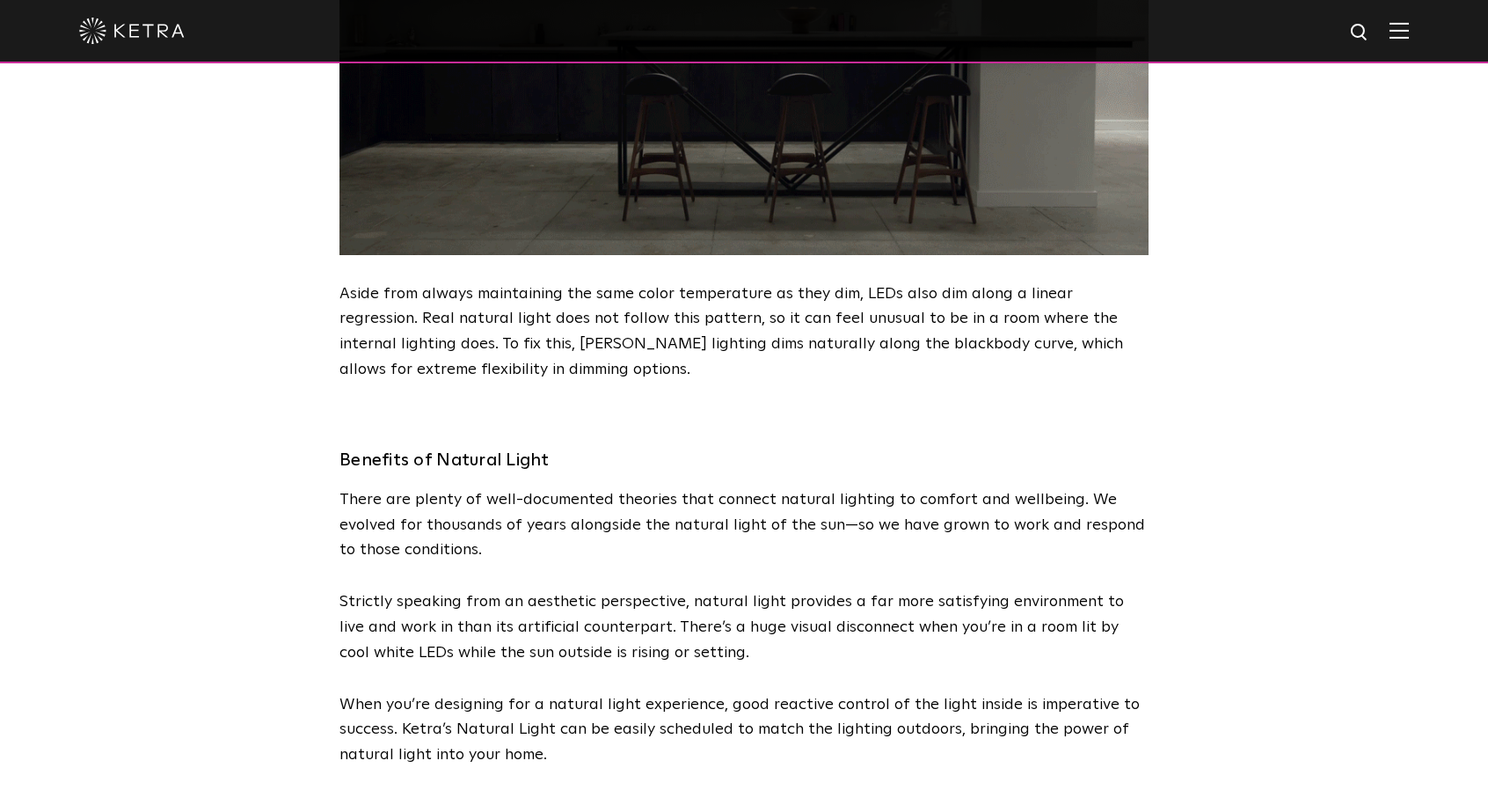
scroll to position [2462, 0]
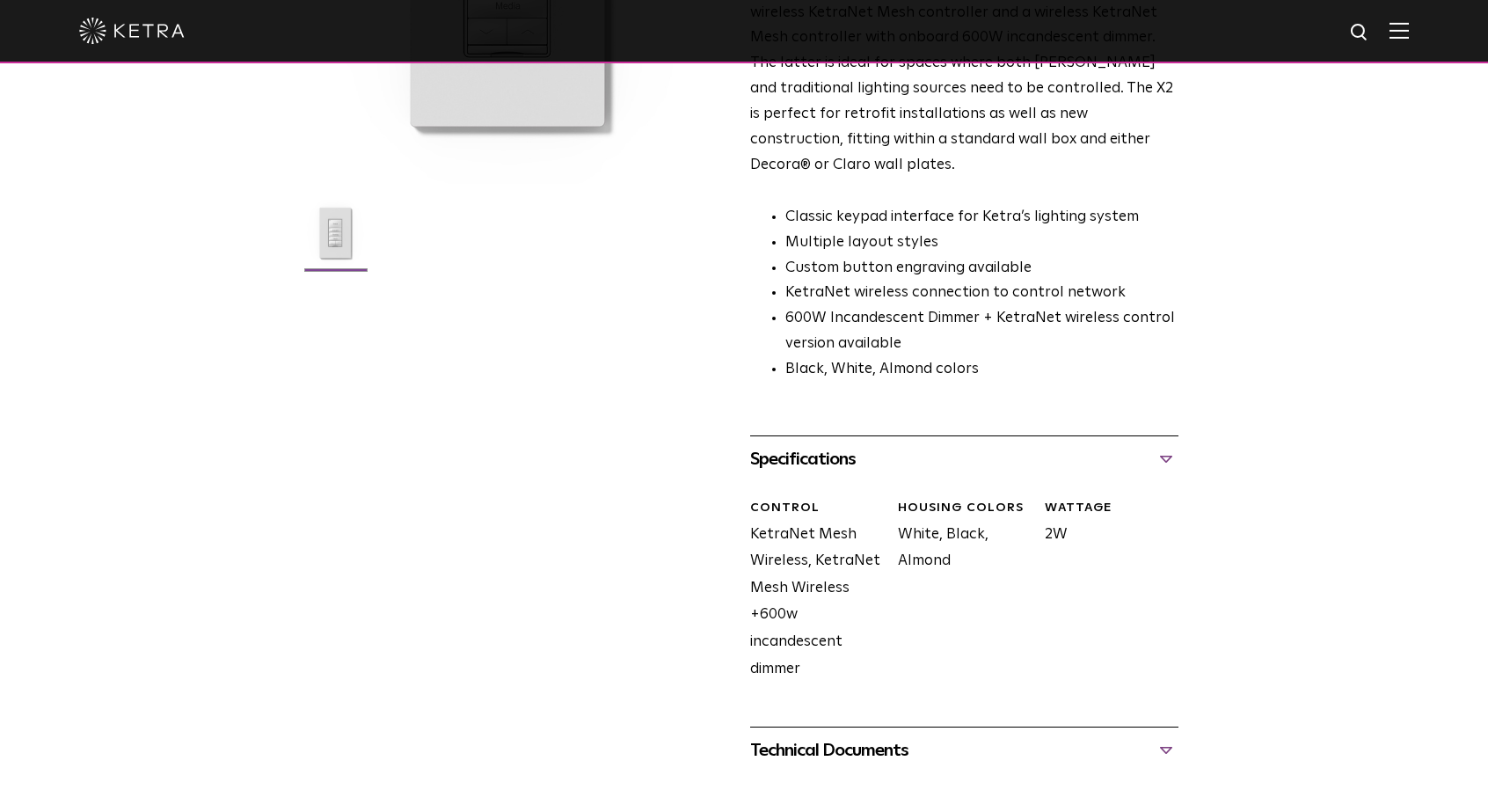
scroll to position [264, 0]
